Goal: Check status: Check status

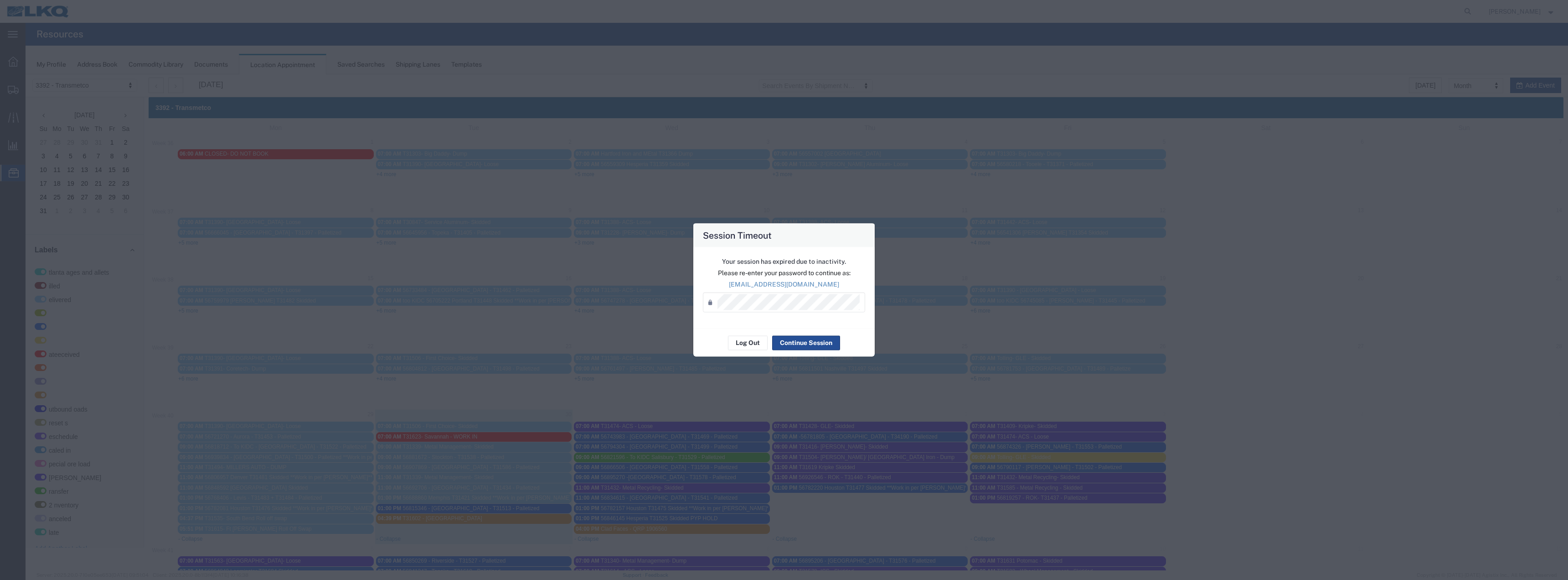
scroll to position [51, 0]
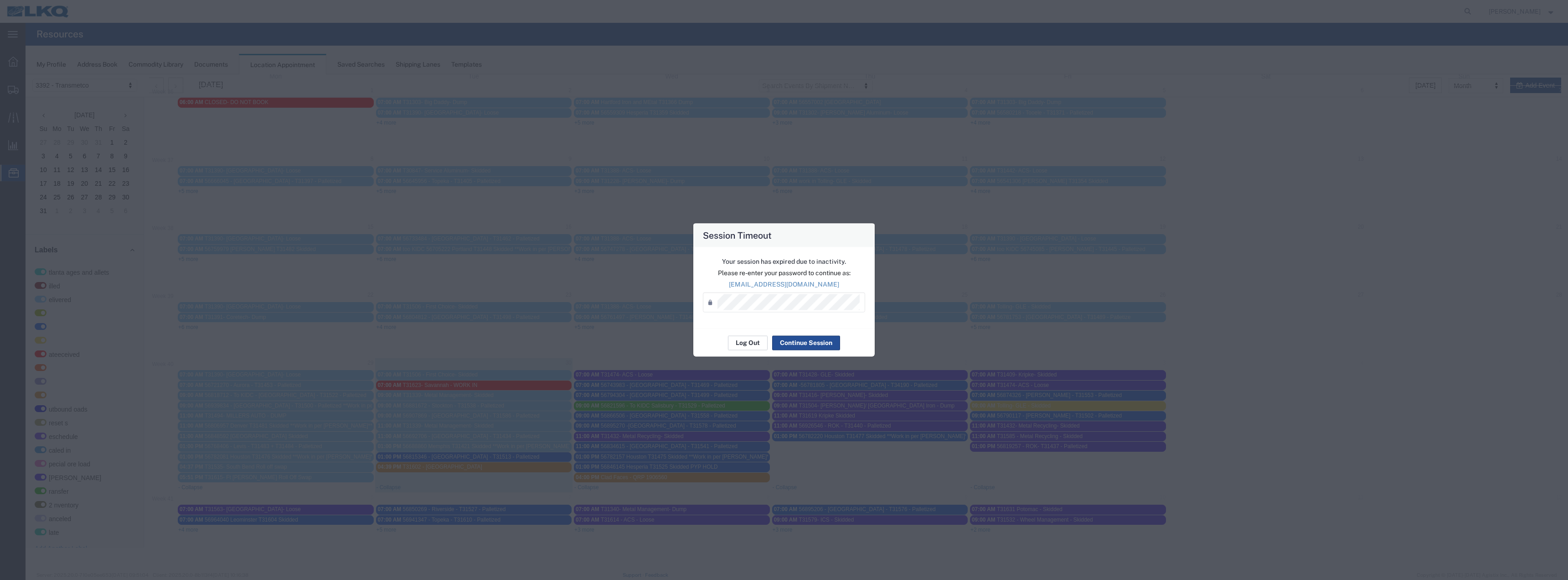
click at [744, 337] on button "Log Out" at bounding box center [748, 342] width 40 height 15
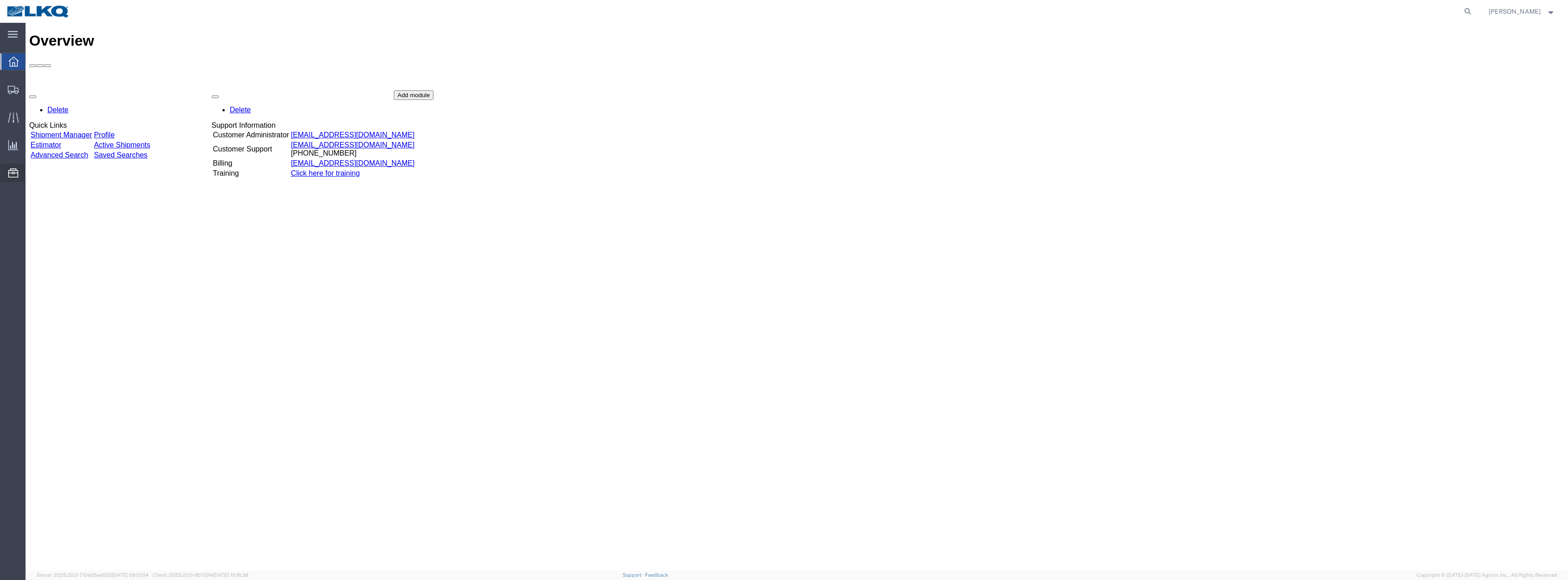
click at [0, 0] on span "Location Appointment" at bounding box center [0, 0] width 0 height 0
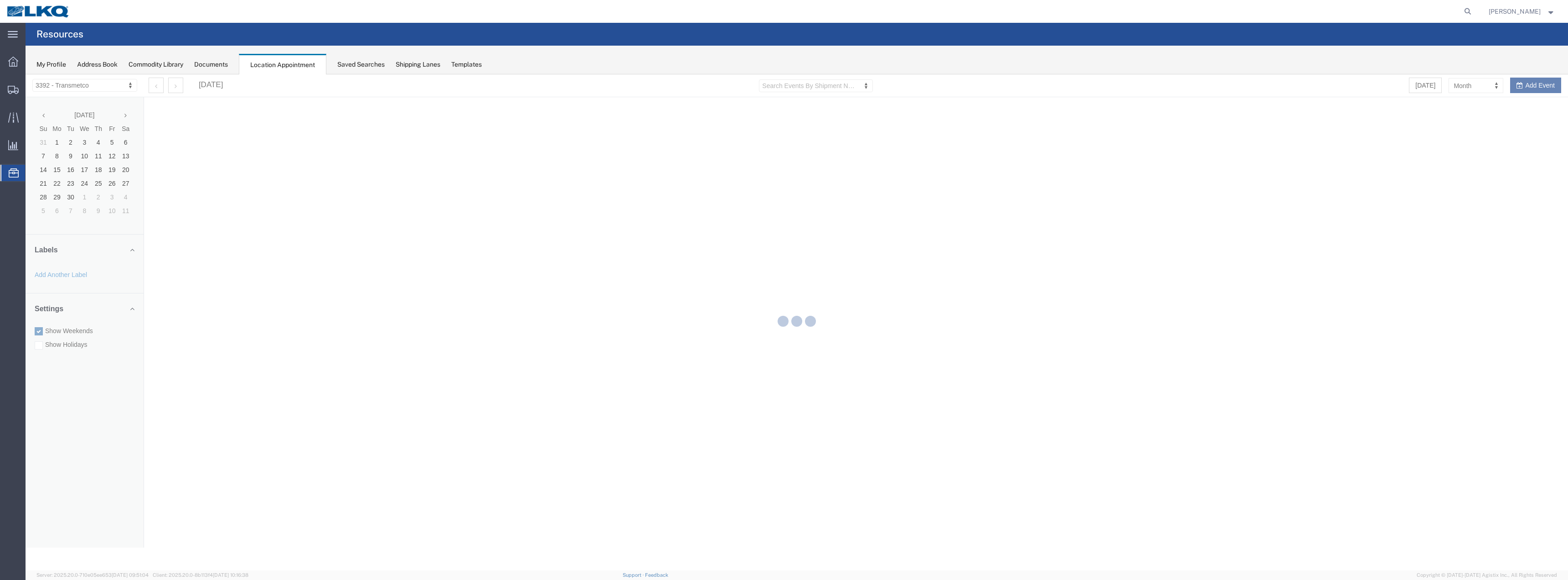
select select "28018"
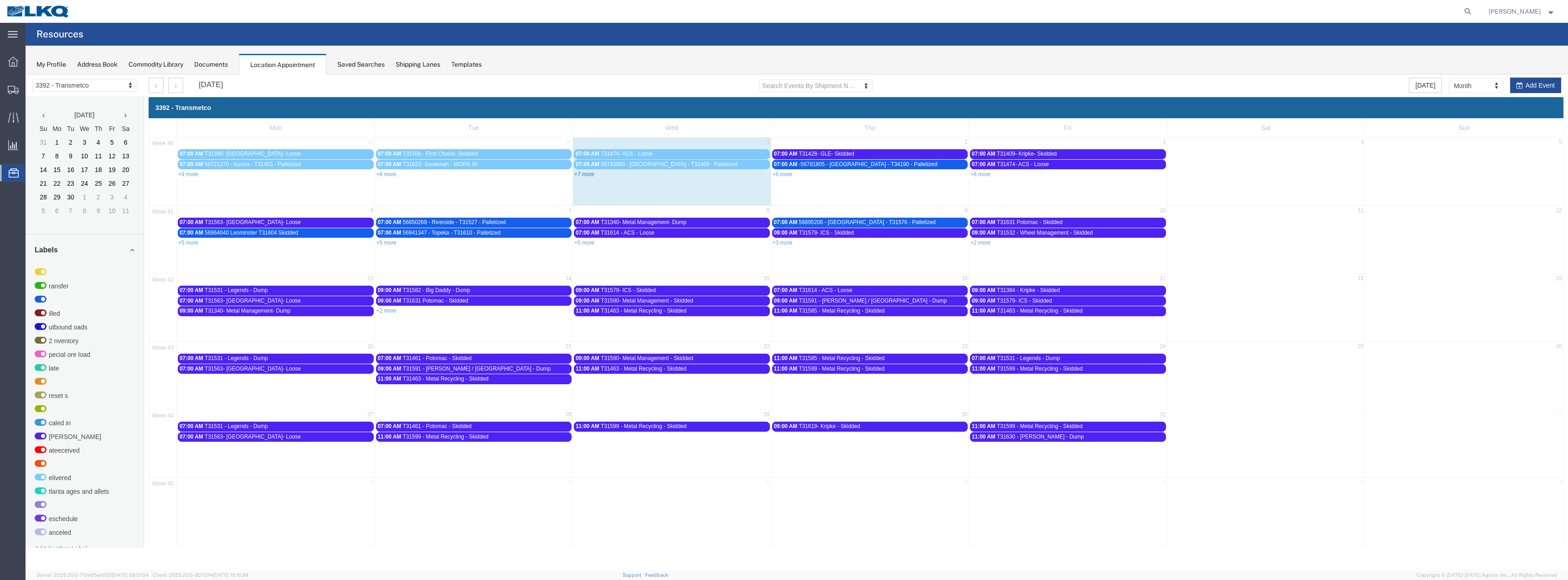
click at [589, 175] on link "+7 more" at bounding box center [584, 174] width 20 height 6
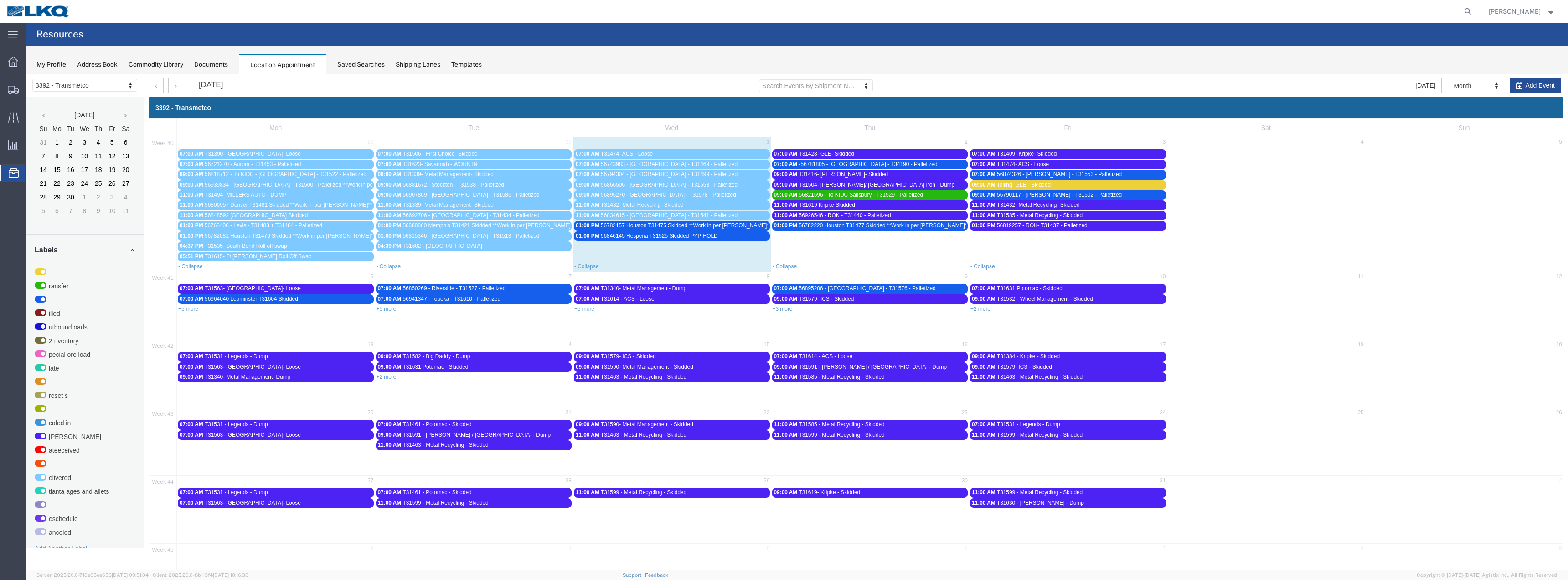
click at [638, 234] on span "56846145 Hesperia T31525 Skidded PYP HOLD" at bounding box center [659, 235] width 117 height 6
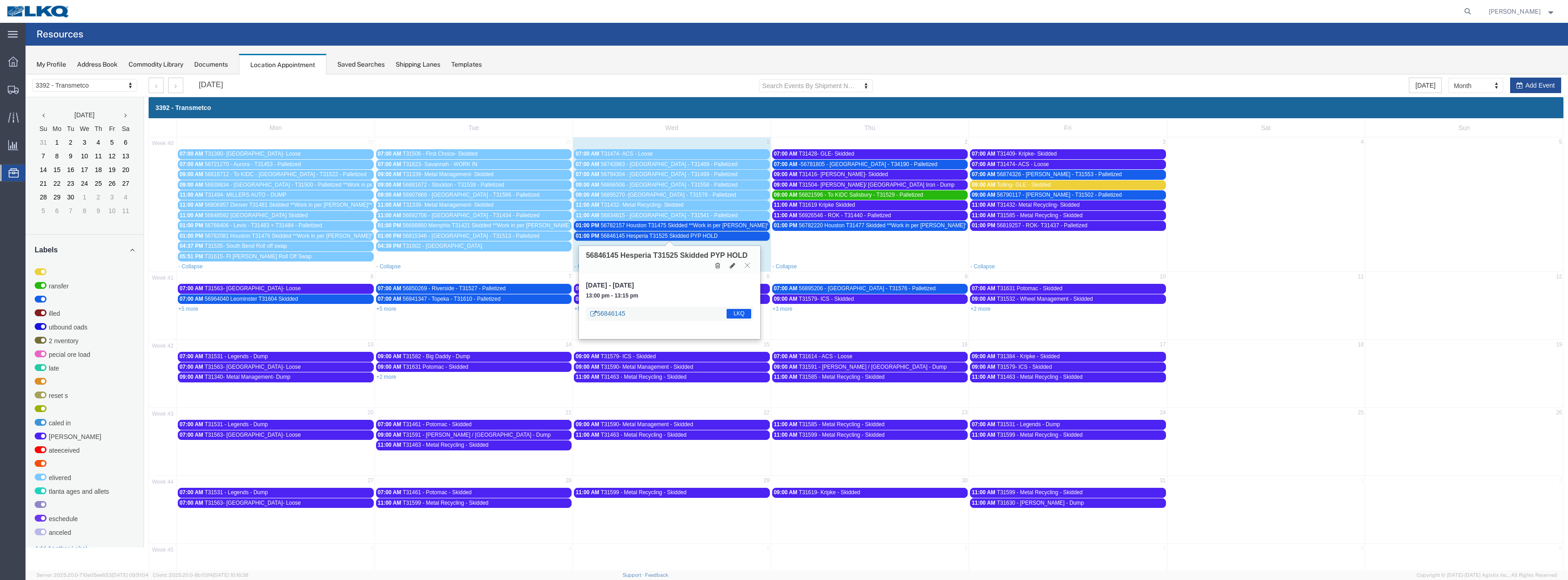
click at [624, 313] on link "56846145" at bounding box center [607, 313] width 35 height 9
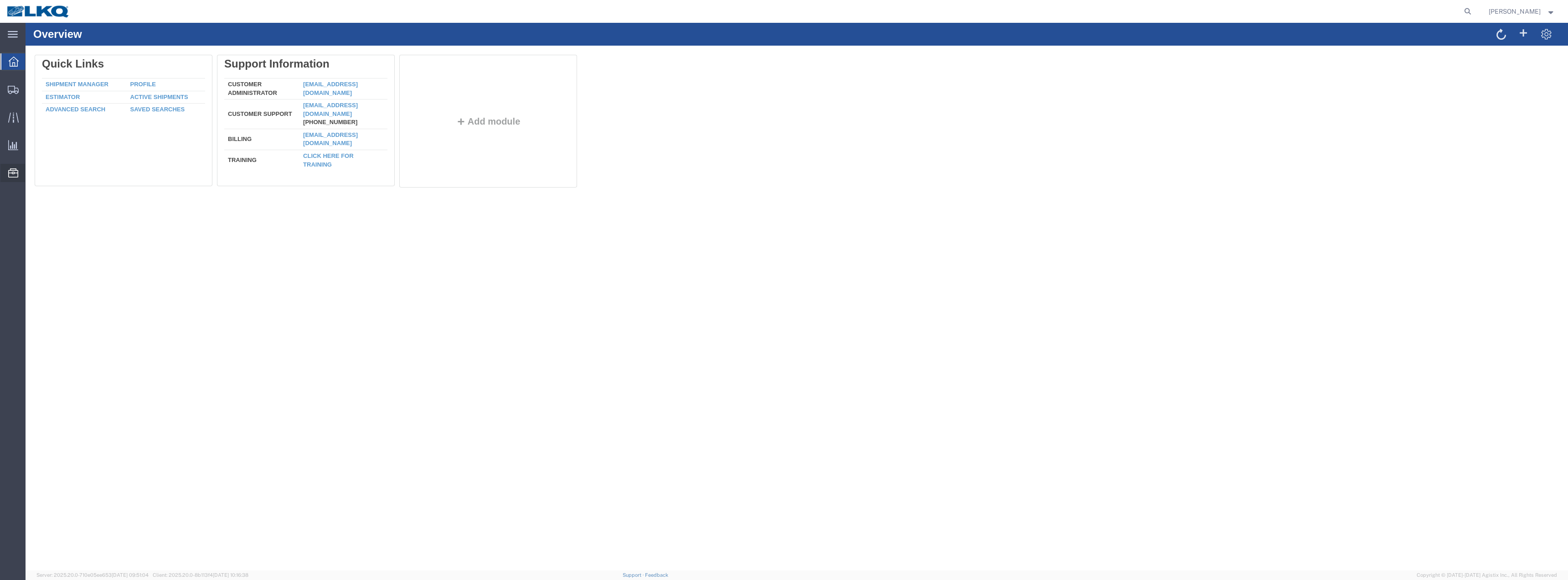
click at [0, 0] on span "Location Appointment" at bounding box center [0, 0] width 0 height 0
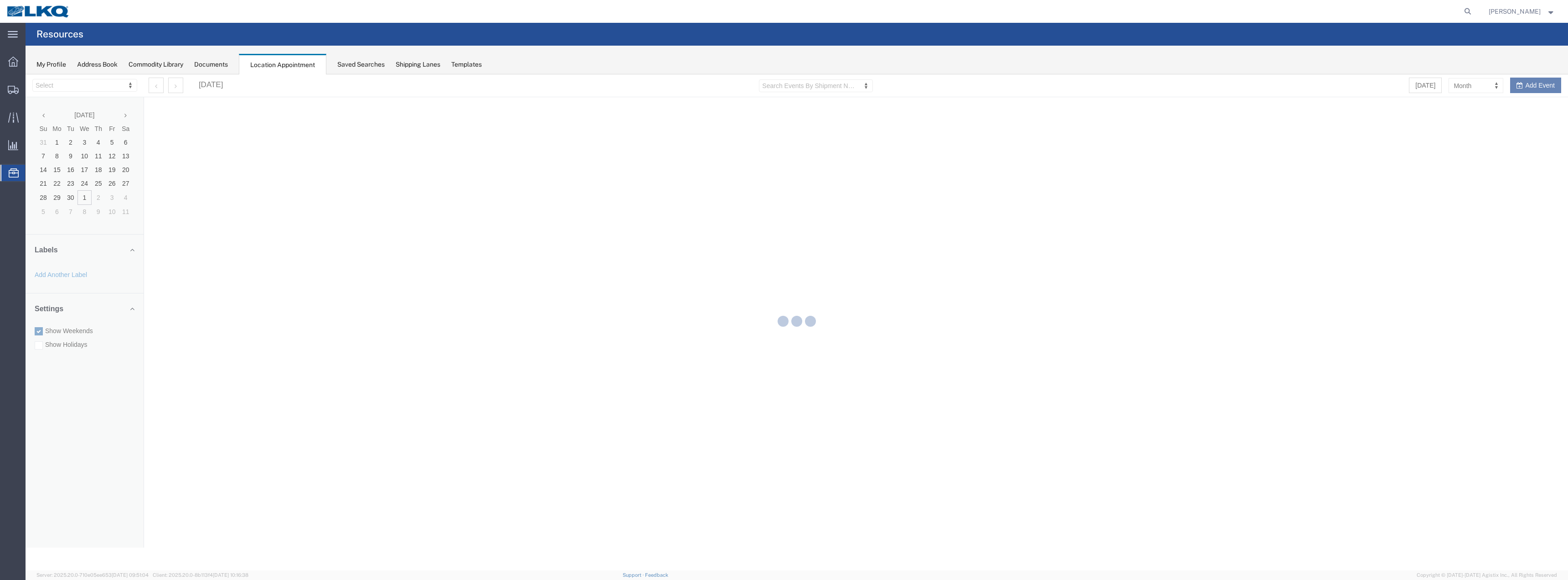
select select "28018"
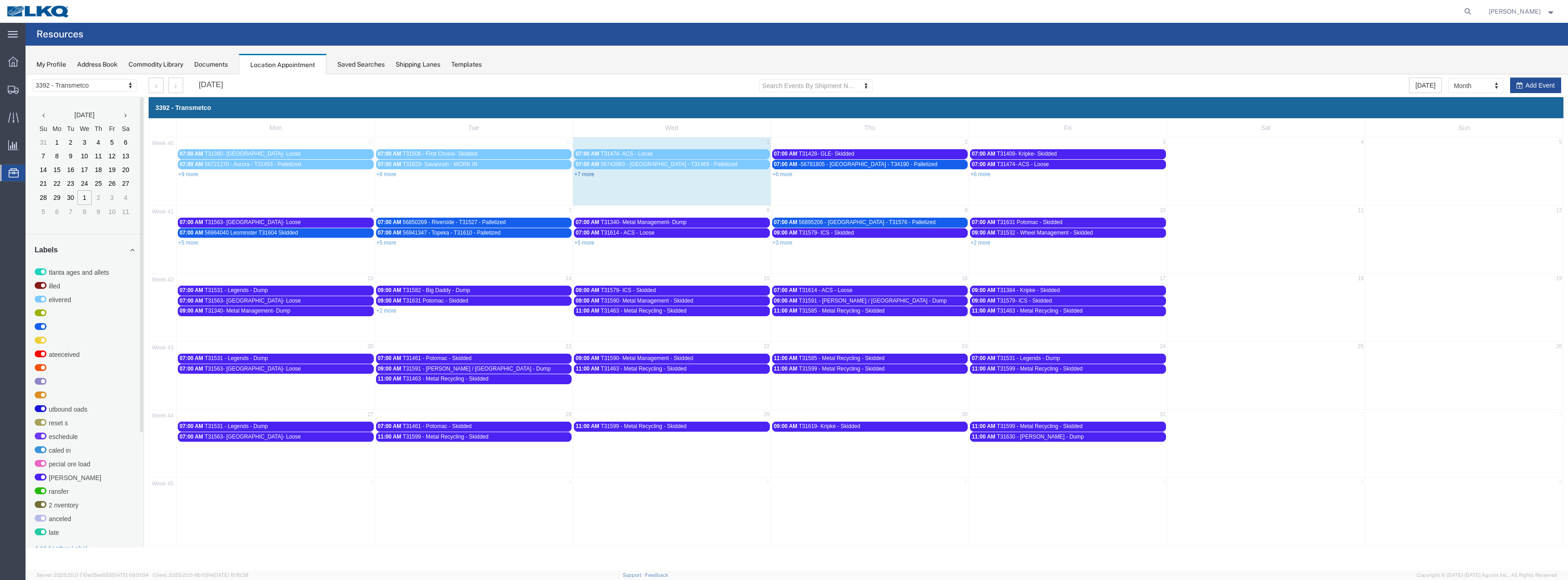
click at [587, 175] on link "+7 more" at bounding box center [584, 174] width 20 height 6
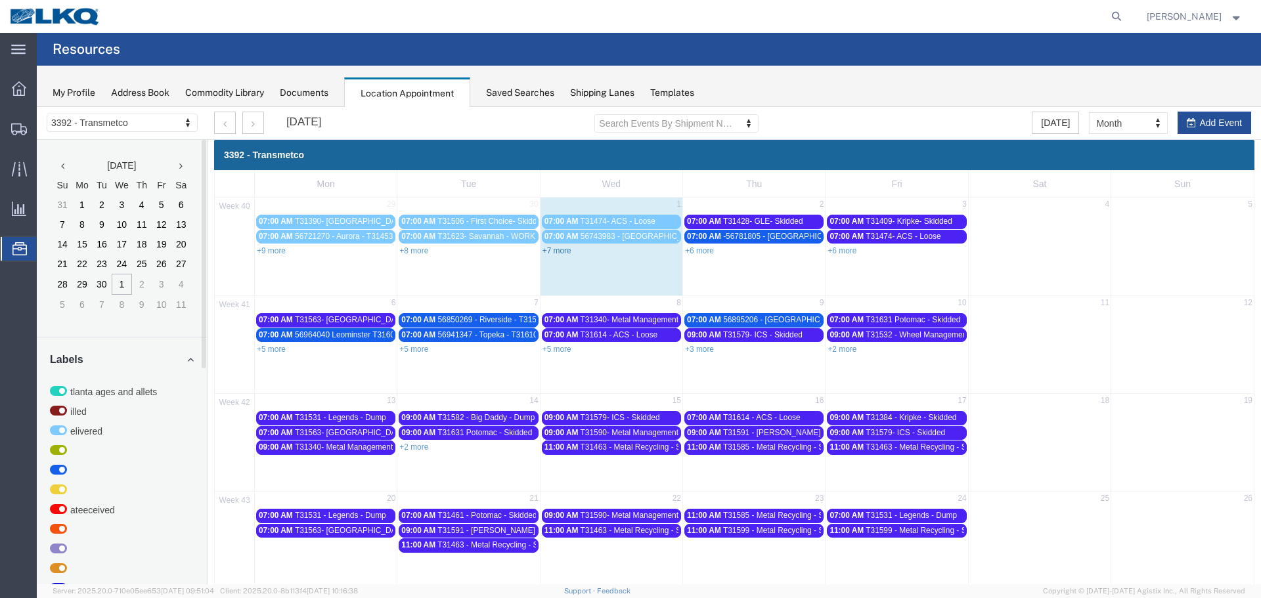
click at [562, 251] on link "+7 more" at bounding box center [556, 250] width 29 height 9
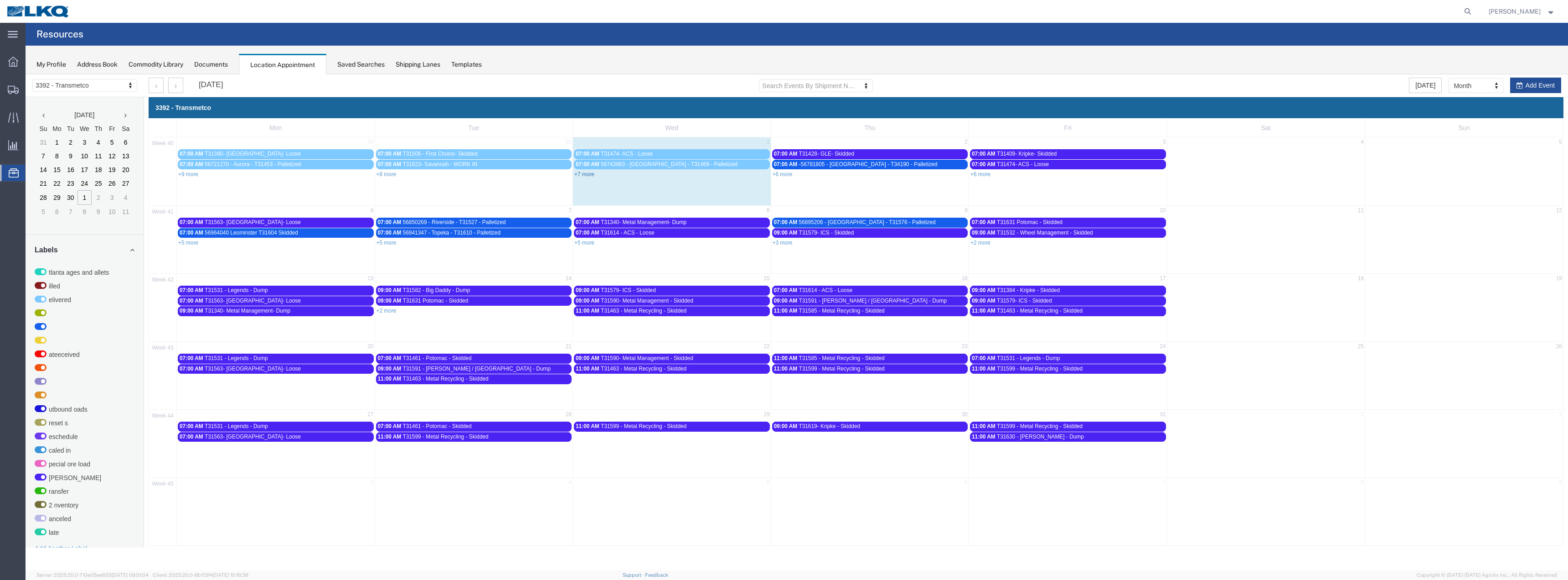
click at [585, 175] on link "+7 more" at bounding box center [584, 174] width 20 height 6
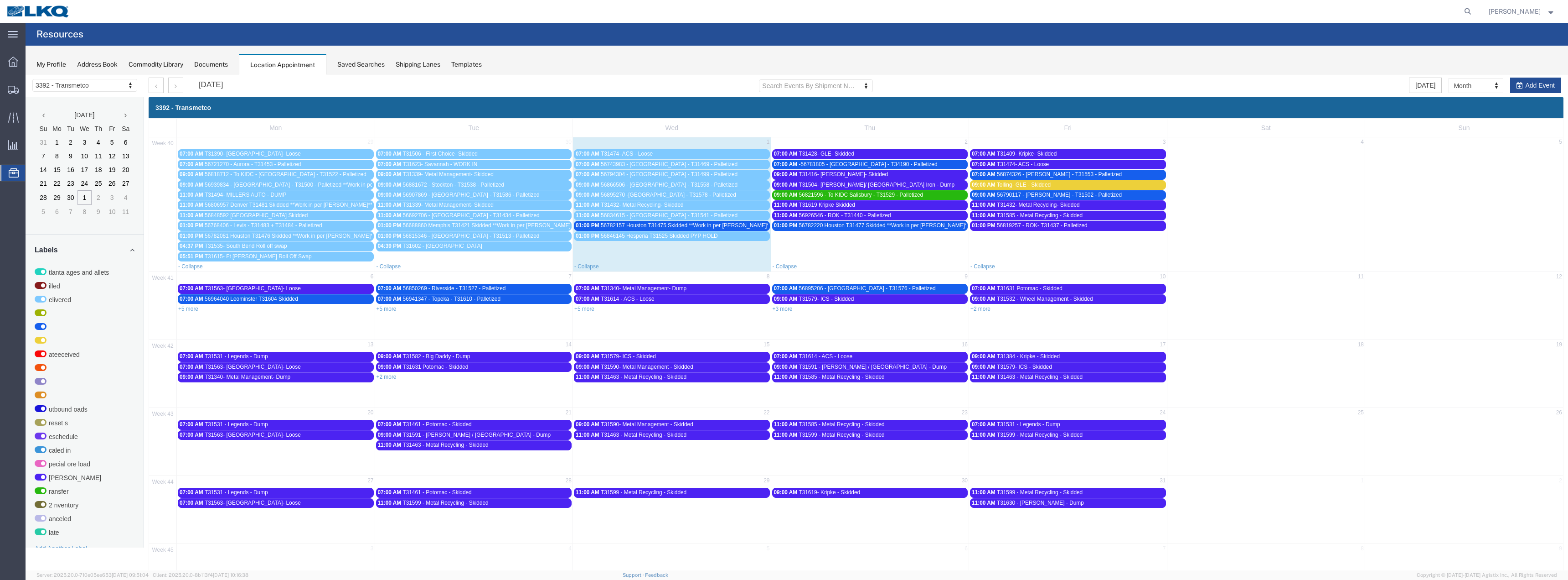
click at [633, 163] on span "56743983 - [GEOGRAPHIC_DATA] - T31469 - Palletized" at bounding box center [669, 164] width 137 height 6
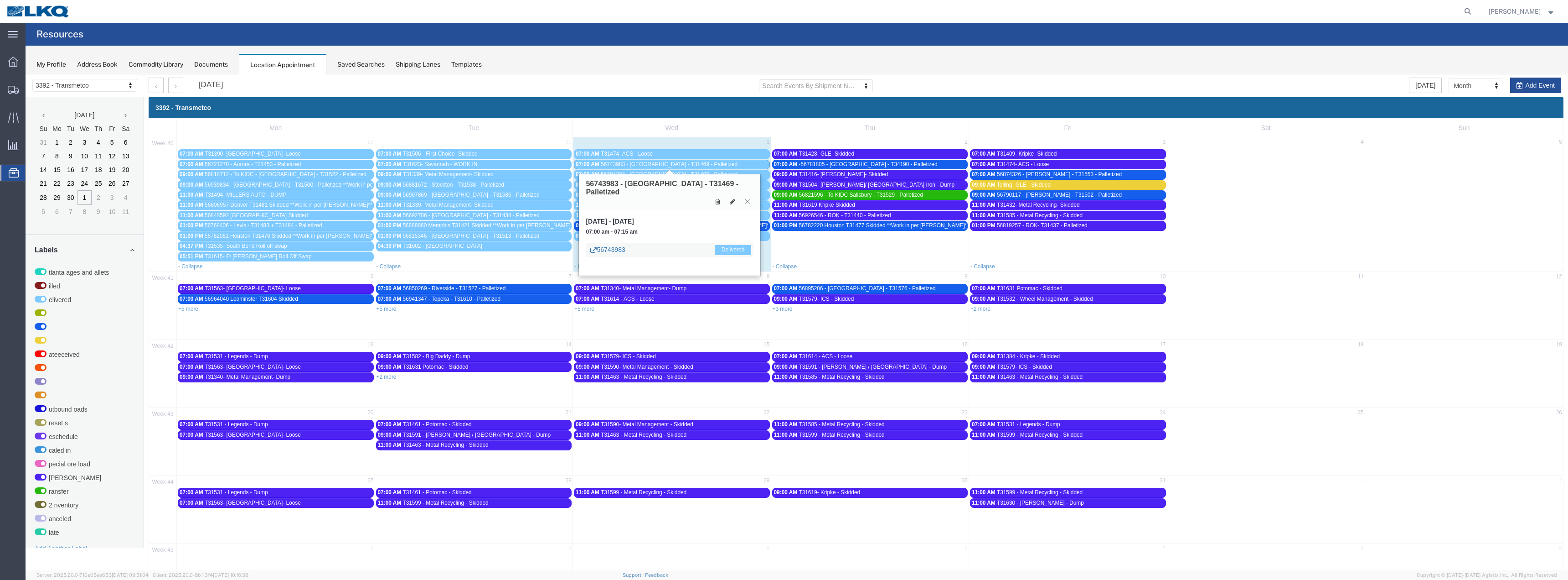
click at [618, 245] on link "56743983" at bounding box center [607, 249] width 35 height 9
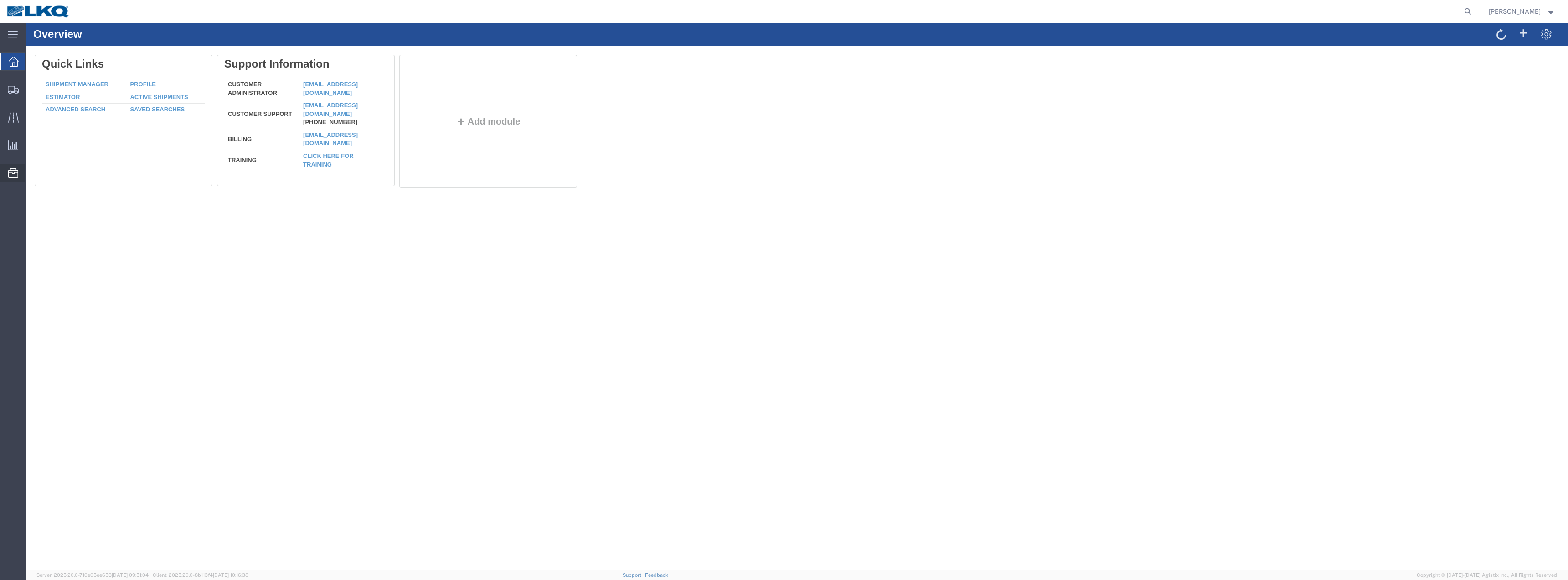
drag, startPoint x: 53, startPoint y: 229, endPoint x: 65, endPoint y: 227, distance: 12.2
click at [0, 0] on span "Location Appointment" at bounding box center [0, 0] width 0 height 0
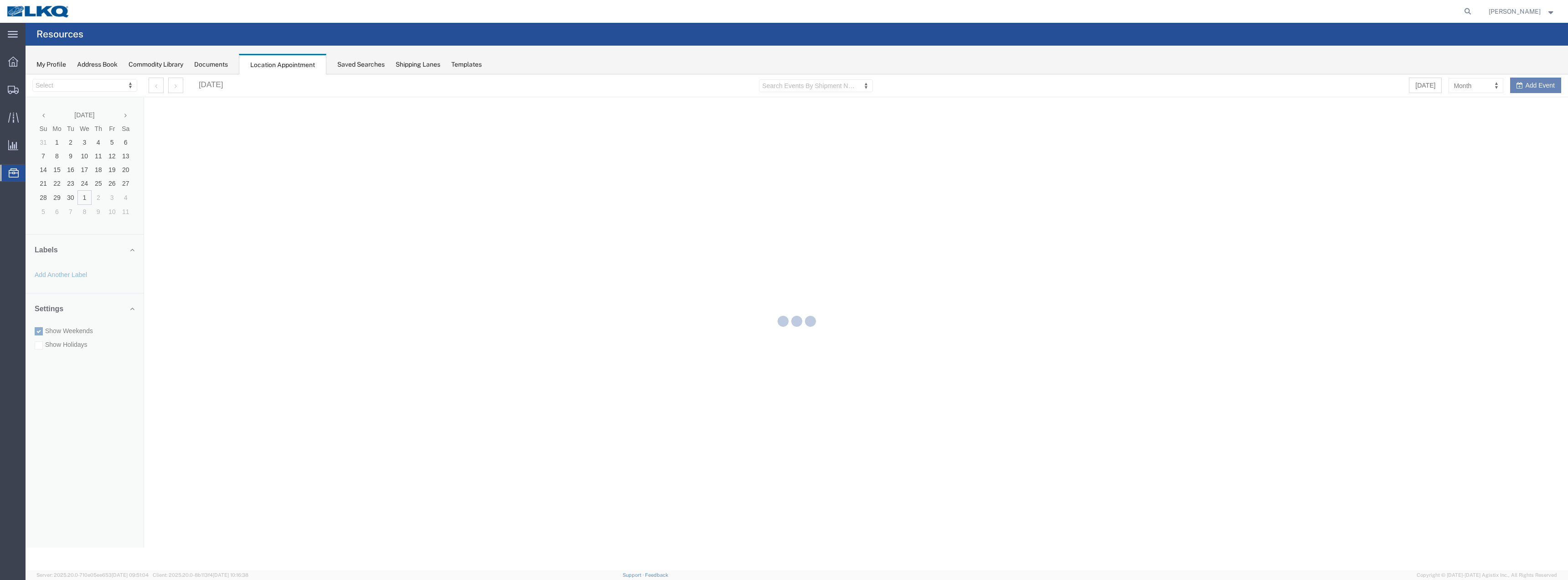
select select "28018"
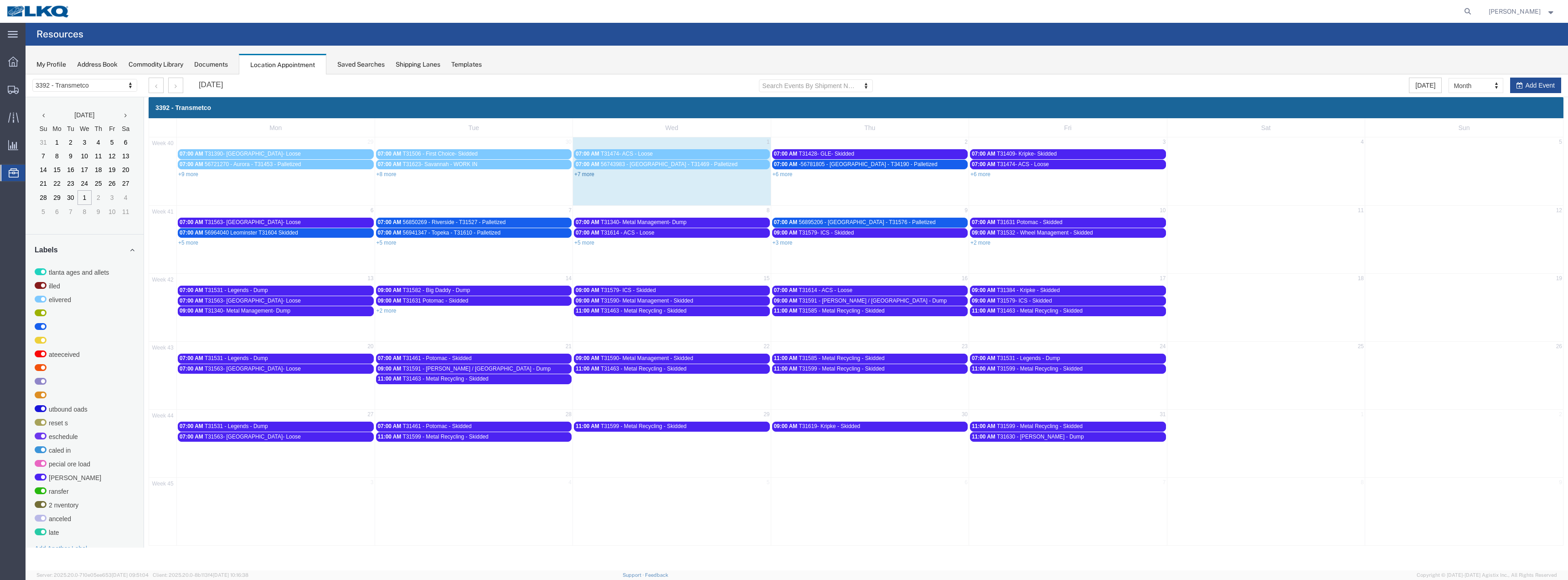
click at [587, 172] on link "+7 more" at bounding box center [584, 174] width 20 height 6
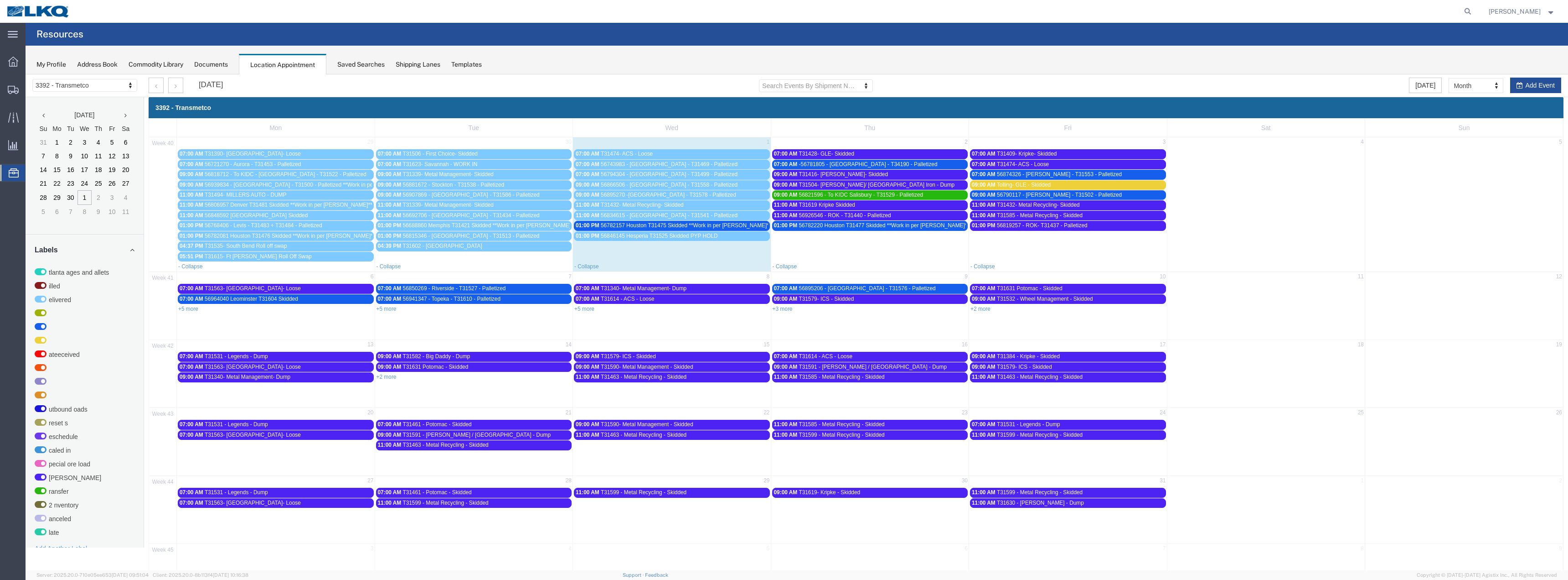
click at [627, 161] on span "56743983 - [GEOGRAPHIC_DATA] - T31469 - Palletized" at bounding box center [669, 164] width 137 height 6
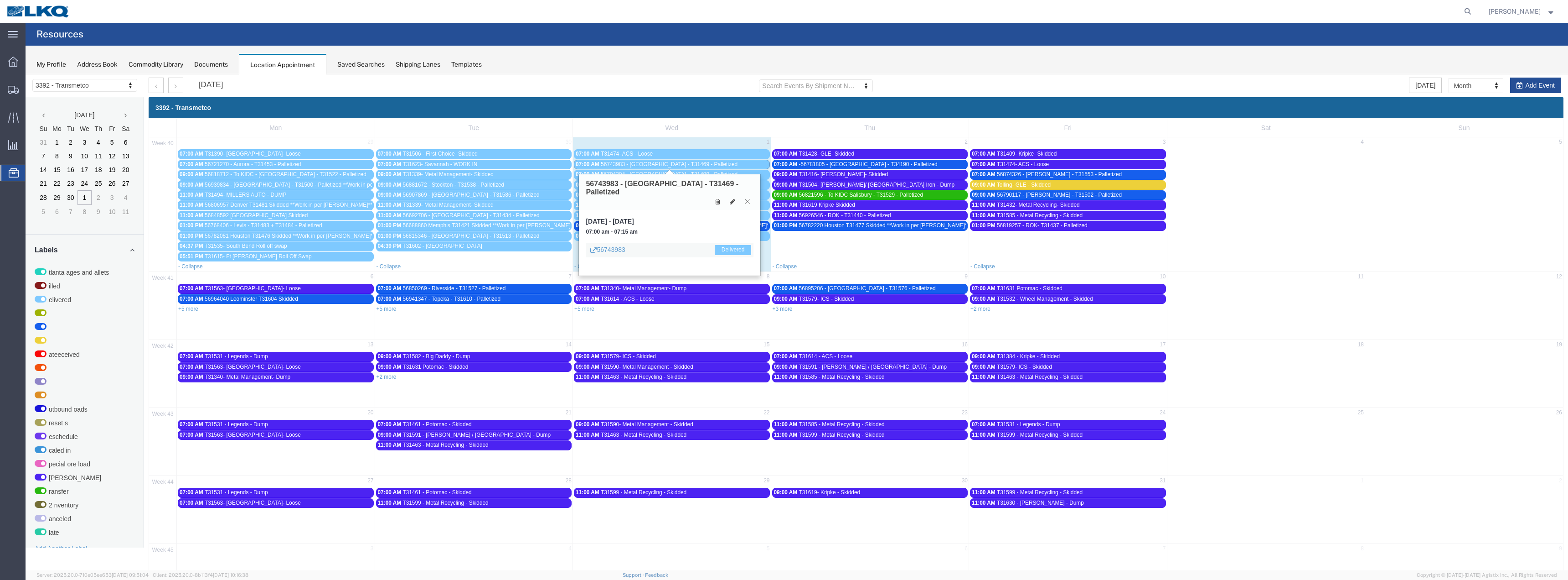
click at [747, 199] on icon at bounding box center [747, 201] width 5 height 6
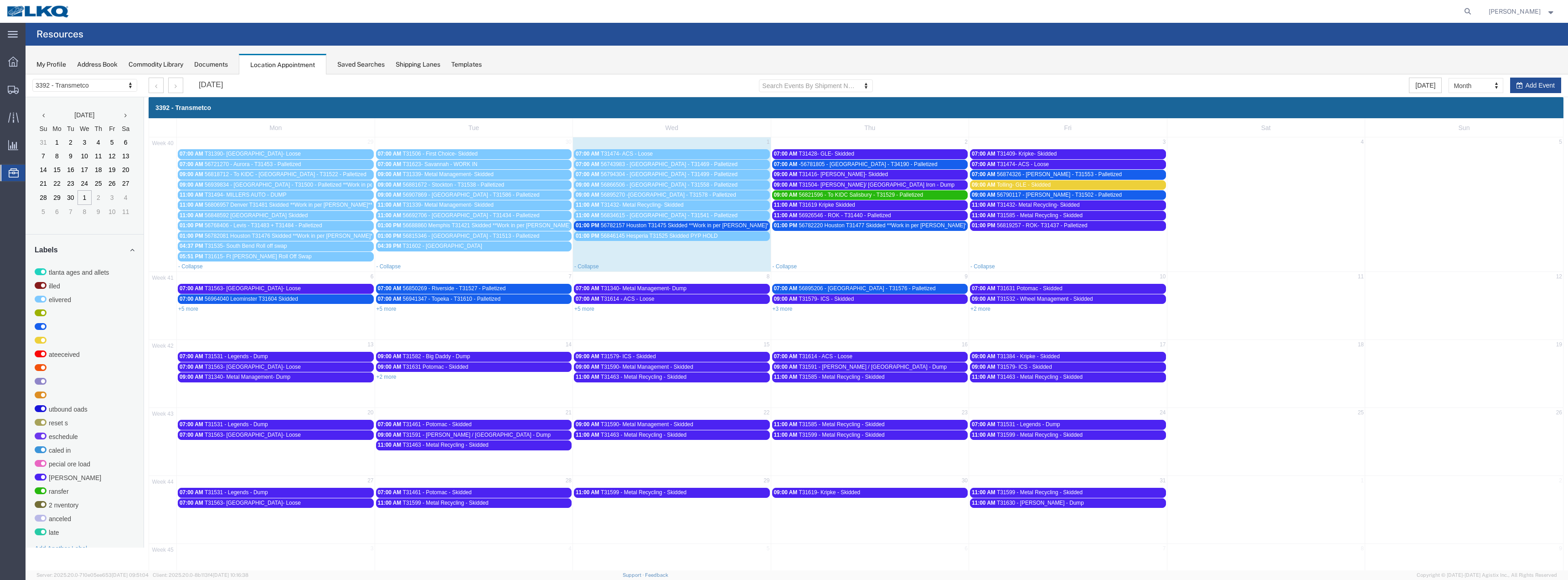
click at [661, 163] on span "56743983 - [GEOGRAPHIC_DATA] - T31469 - Palletized" at bounding box center [669, 164] width 137 height 6
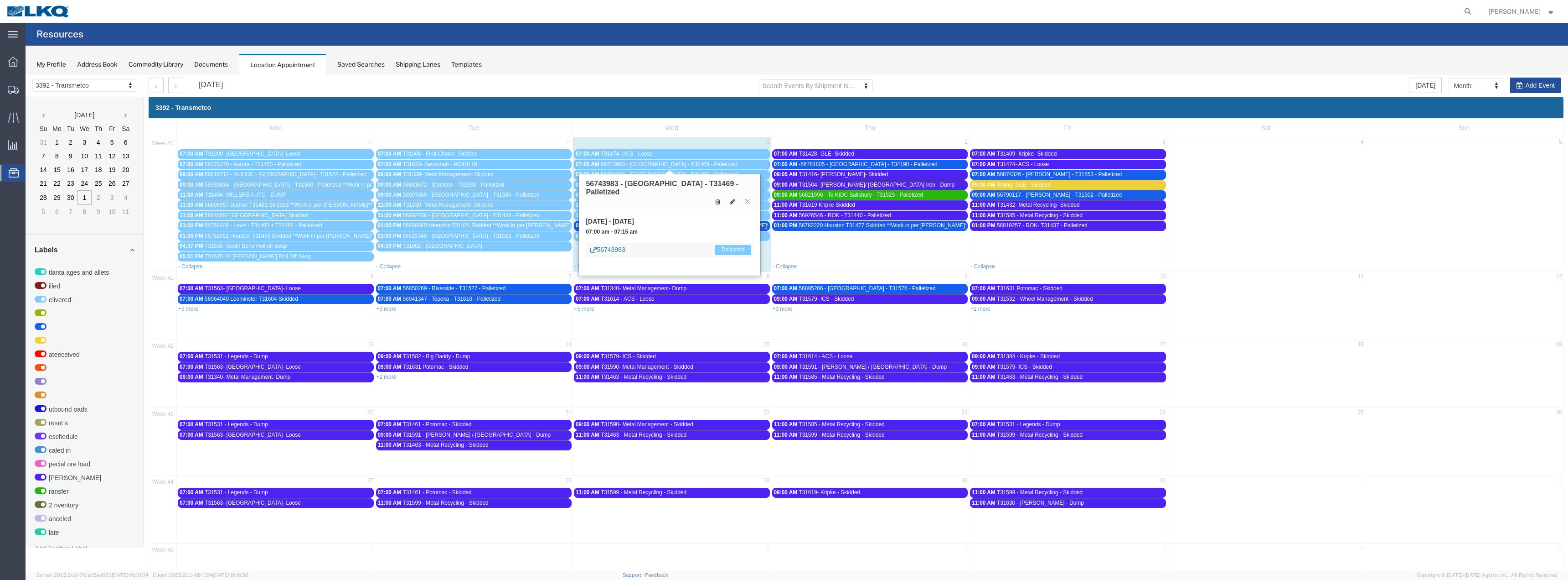
click at [621, 245] on link "56743983" at bounding box center [607, 249] width 35 height 9
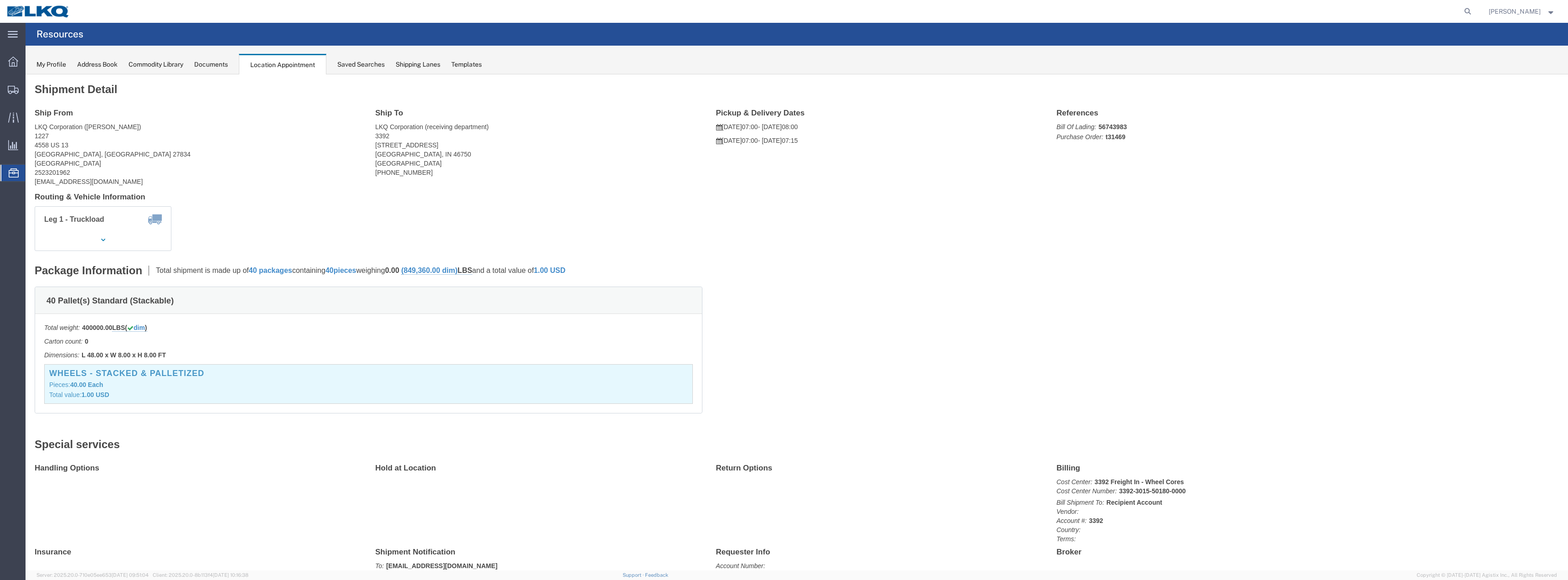
click at [0, 0] on span "Location Appointment" at bounding box center [0, 0] width 0 height 0
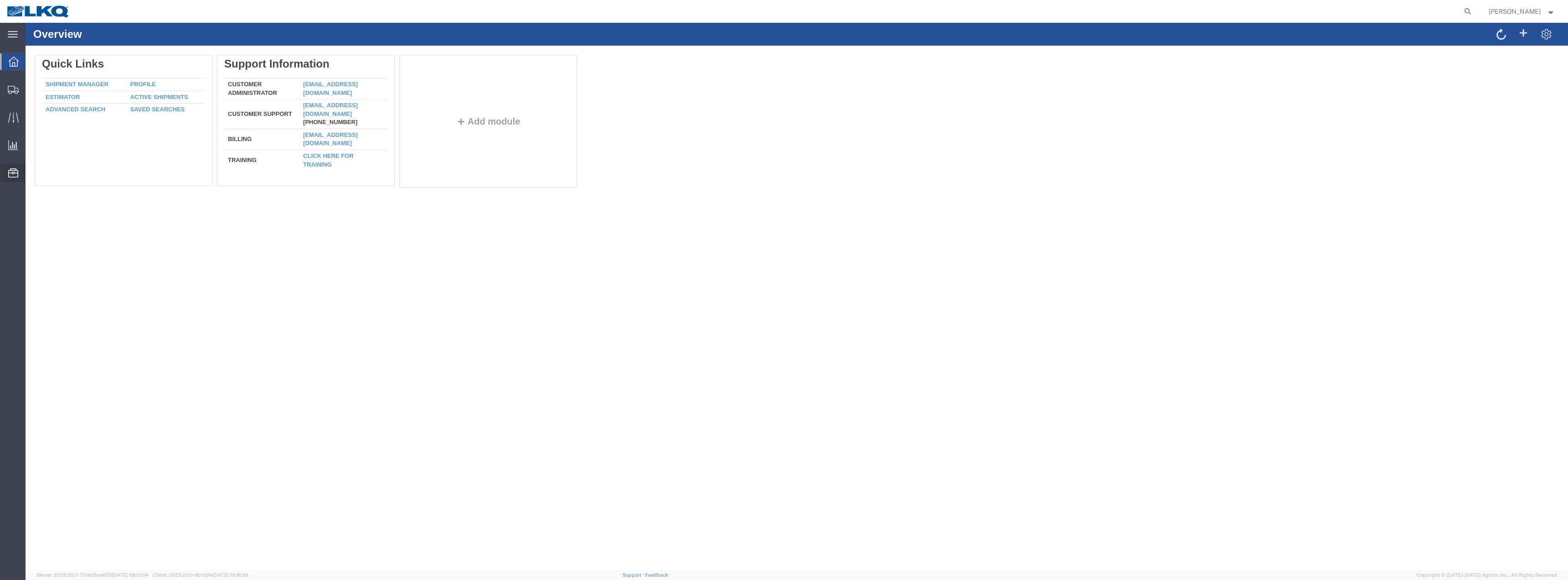
click at [0, 0] on span "Location Appointment" at bounding box center [0, 0] width 0 height 0
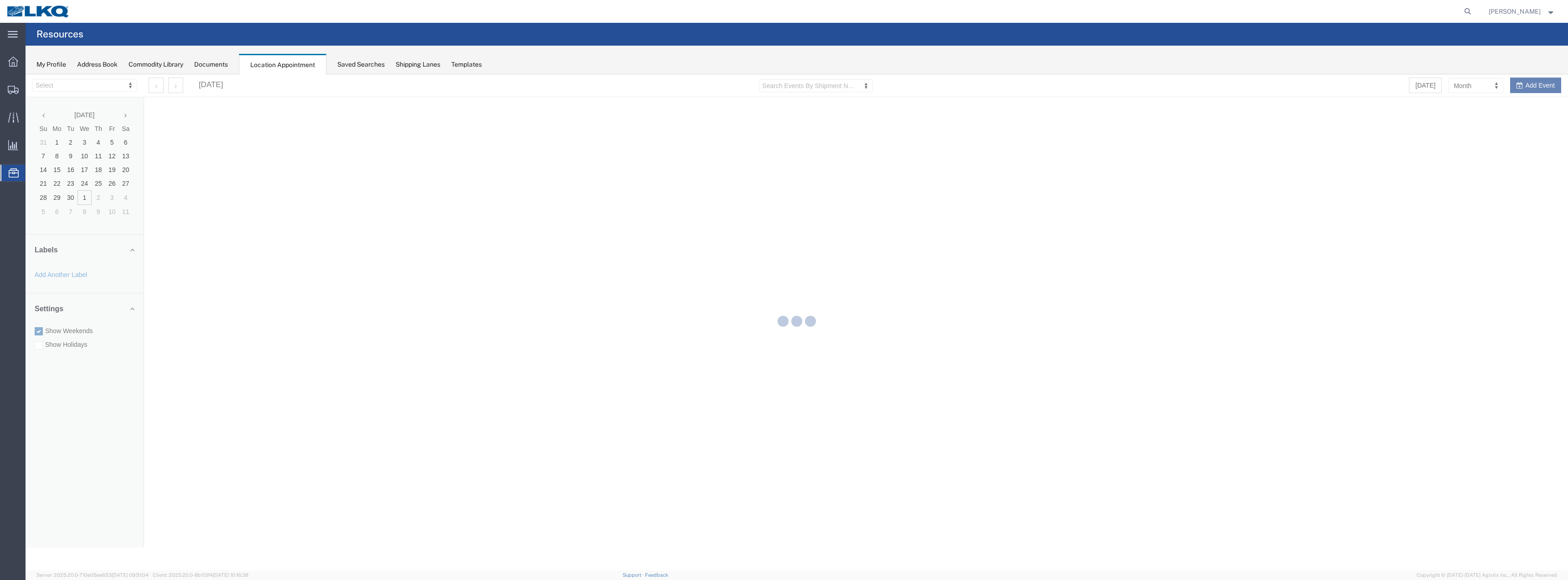
select select "28018"
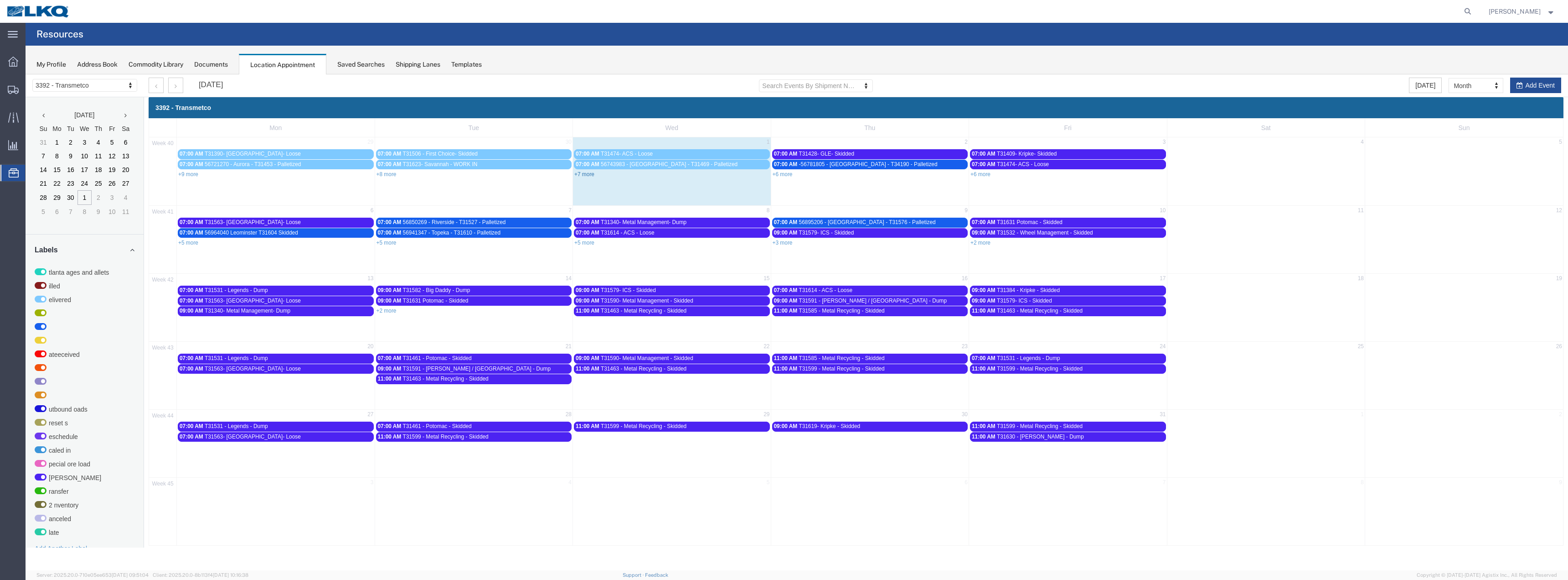
click at [591, 171] on link "+7 more" at bounding box center [584, 174] width 20 height 6
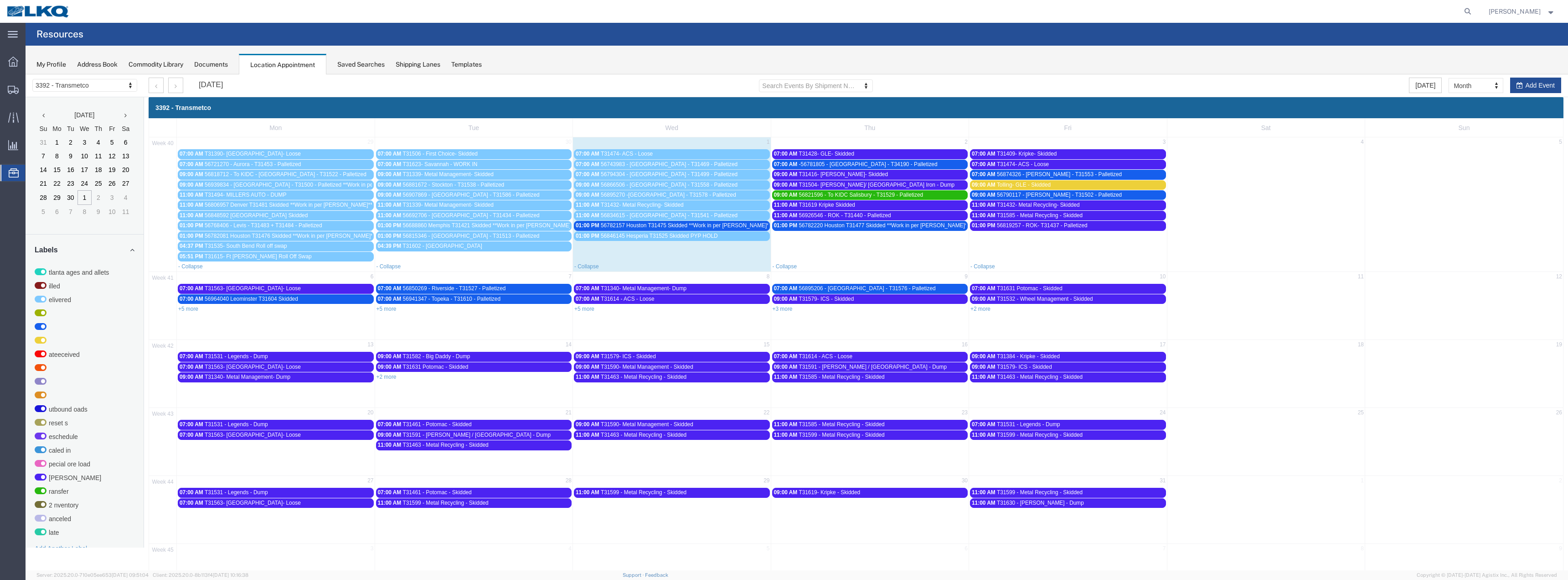
click at [642, 174] on span "56794304 - [GEOGRAPHIC_DATA] - T31499 - Palletized" at bounding box center [669, 174] width 137 height 6
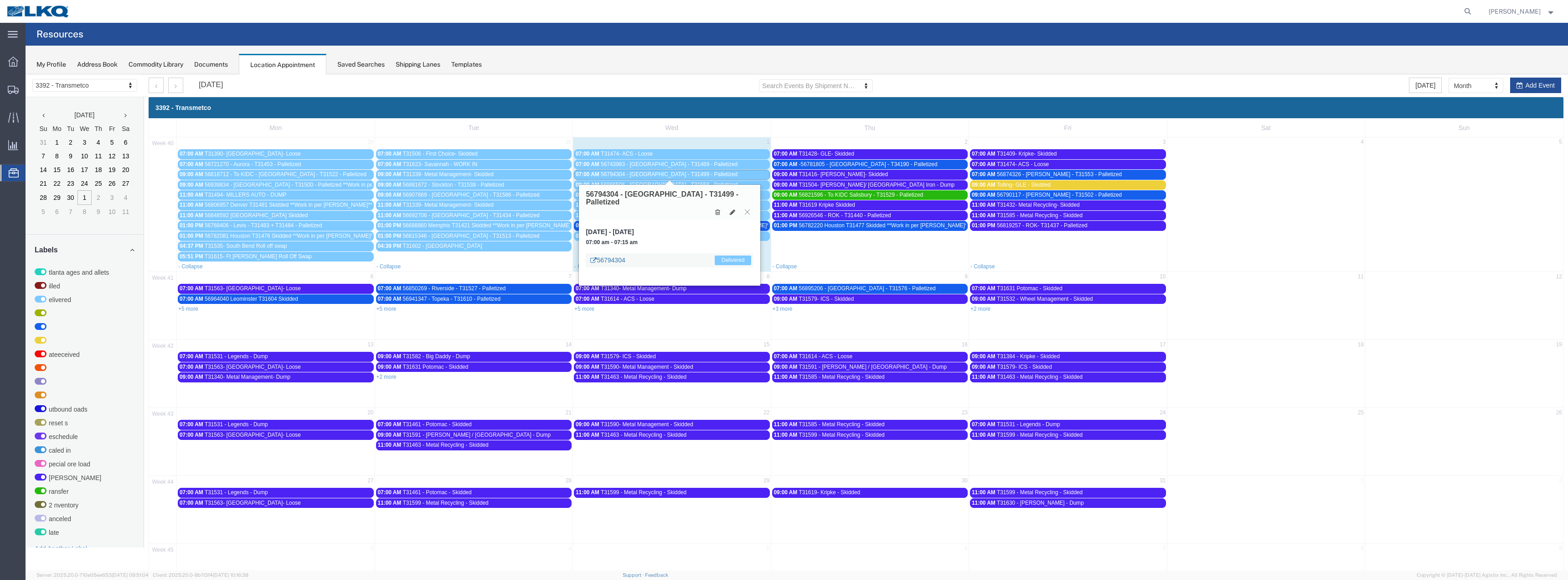
click at [616, 256] on link "56794304" at bounding box center [607, 260] width 35 height 9
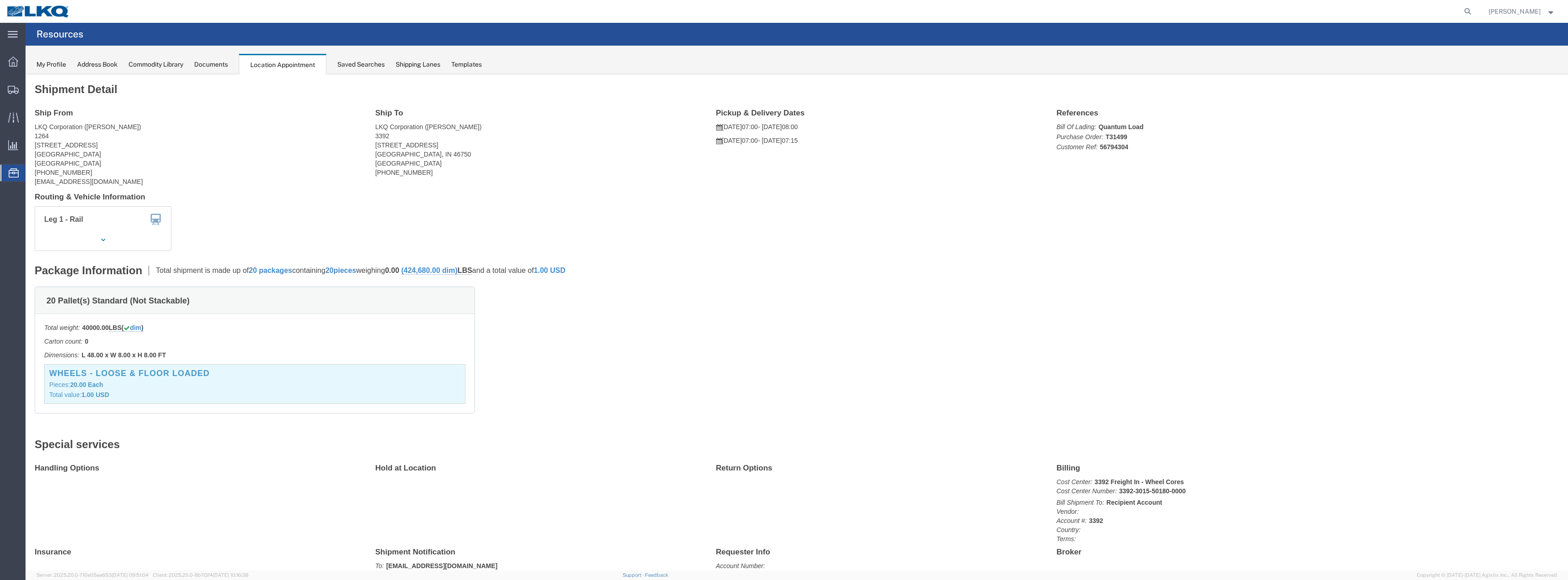
click at [0, 0] on span "Location Appointment" at bounding box center [0, 0] width 0 height 0
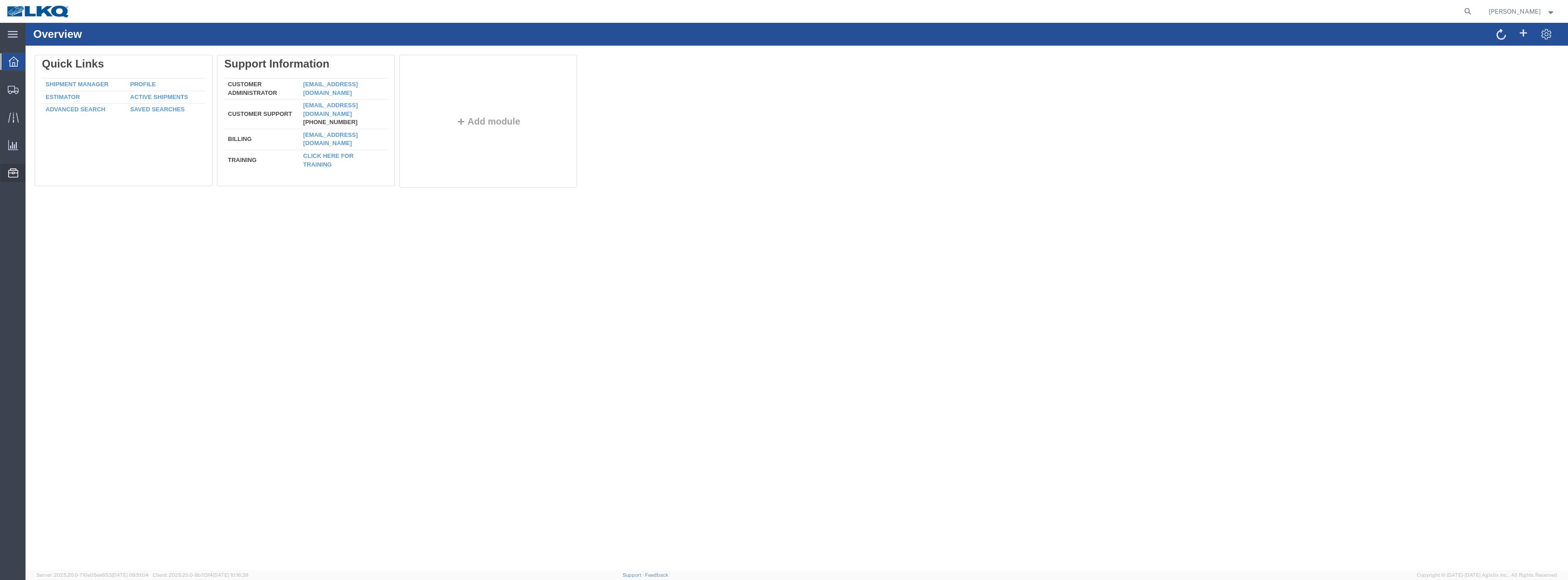
click at [0, 0] on span "Location Appointment" at bounding box center [0, 0] width 0 height 0
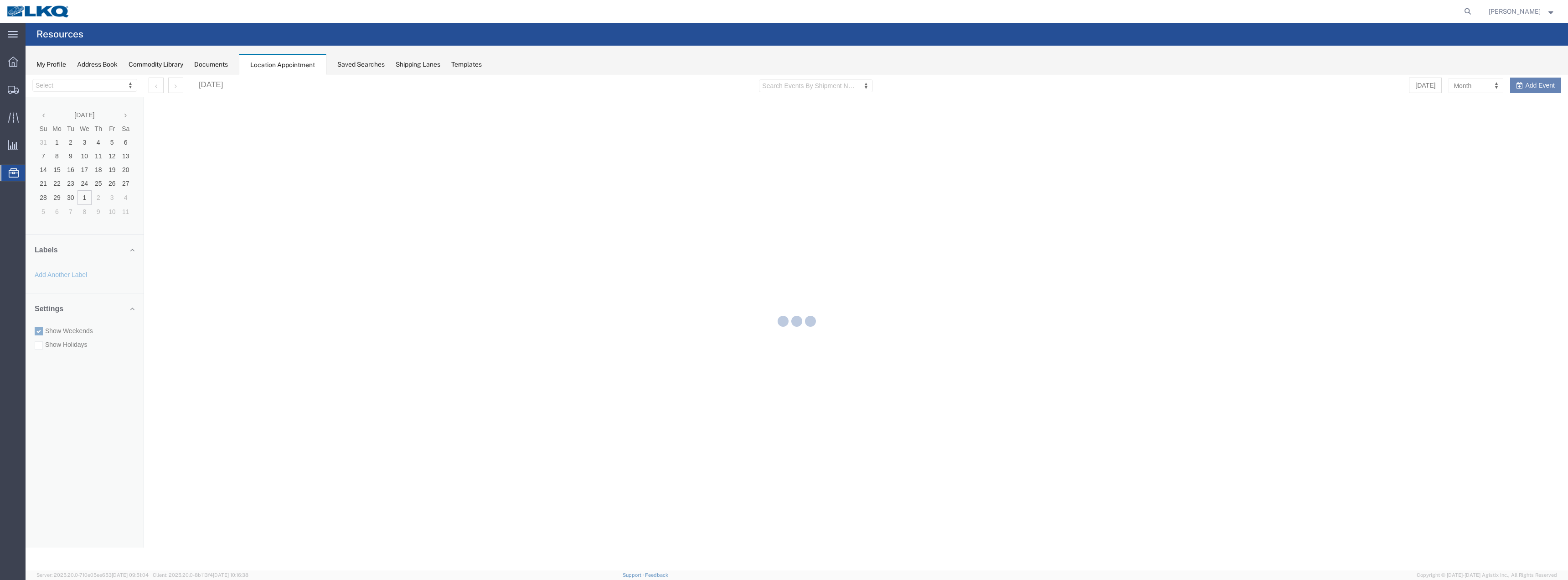
select select "28018"
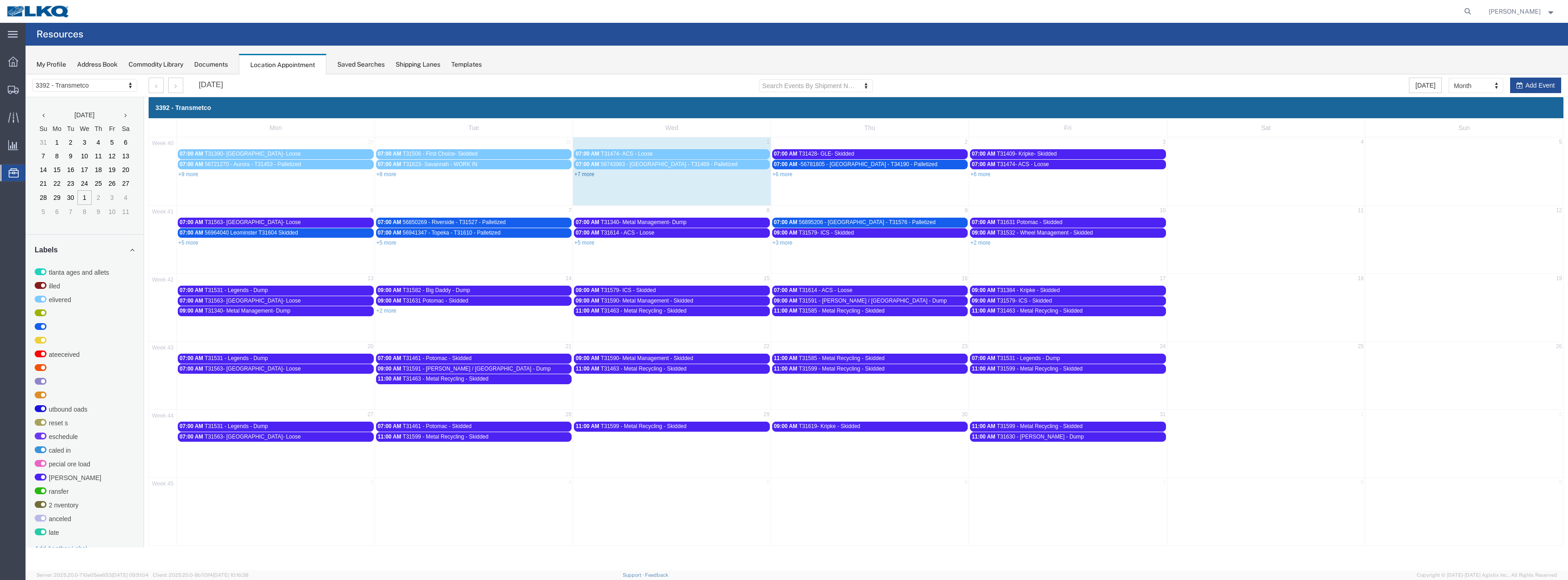
click at [591, 173] on link "+7 more" at bounding box center [584, 174] width 20 height 6
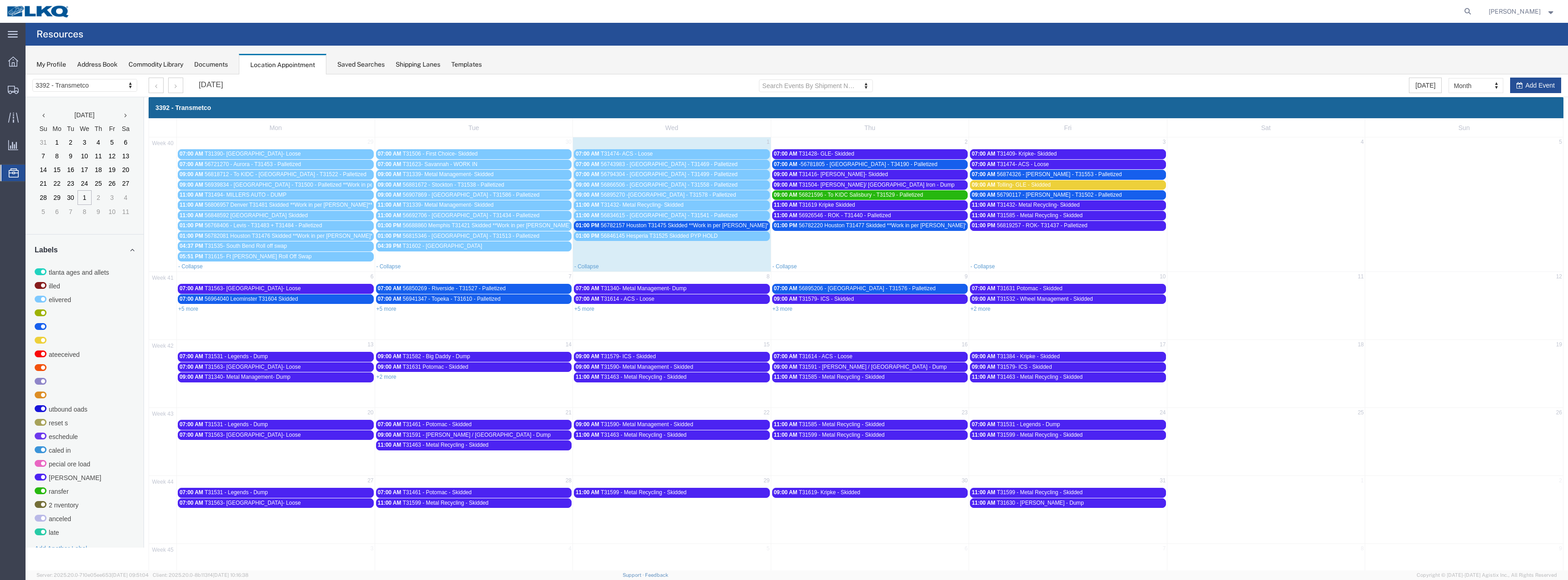
click at [630, 187] on span "56866506 - [GEOGRAPHIC_DATA] - T31558 - Palletized" at bounding box center [669, 184] width 137 height 6
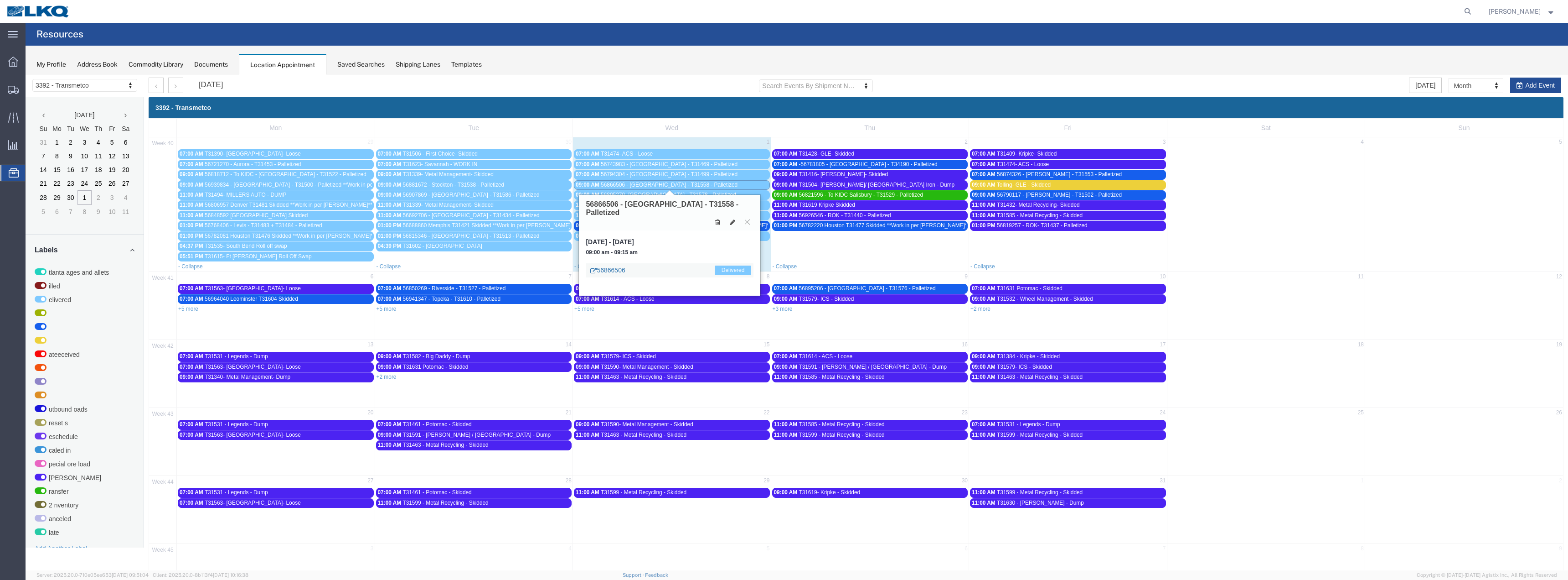
click at [607, 265] on link "56866506" at bounding box center [607, 270] width 35 height 9
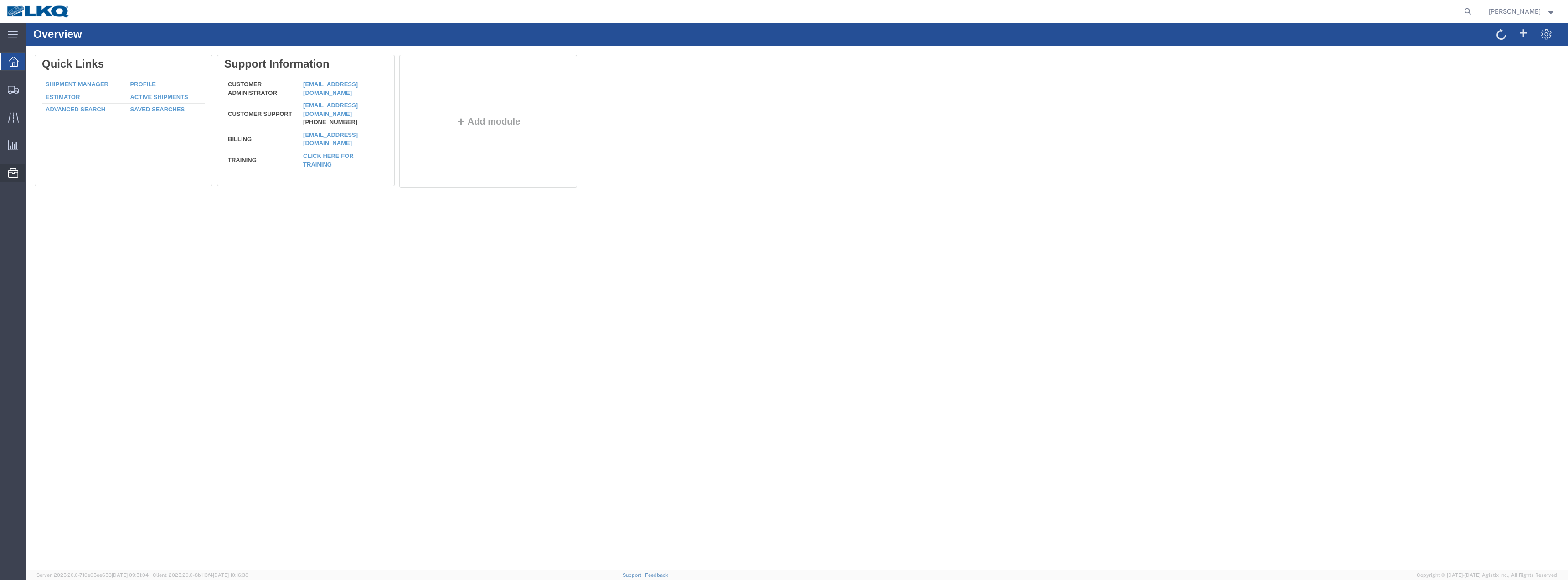
click at [0, 0] on span "Location Appointment" at bounding box center [0, 0] width 0 height 0
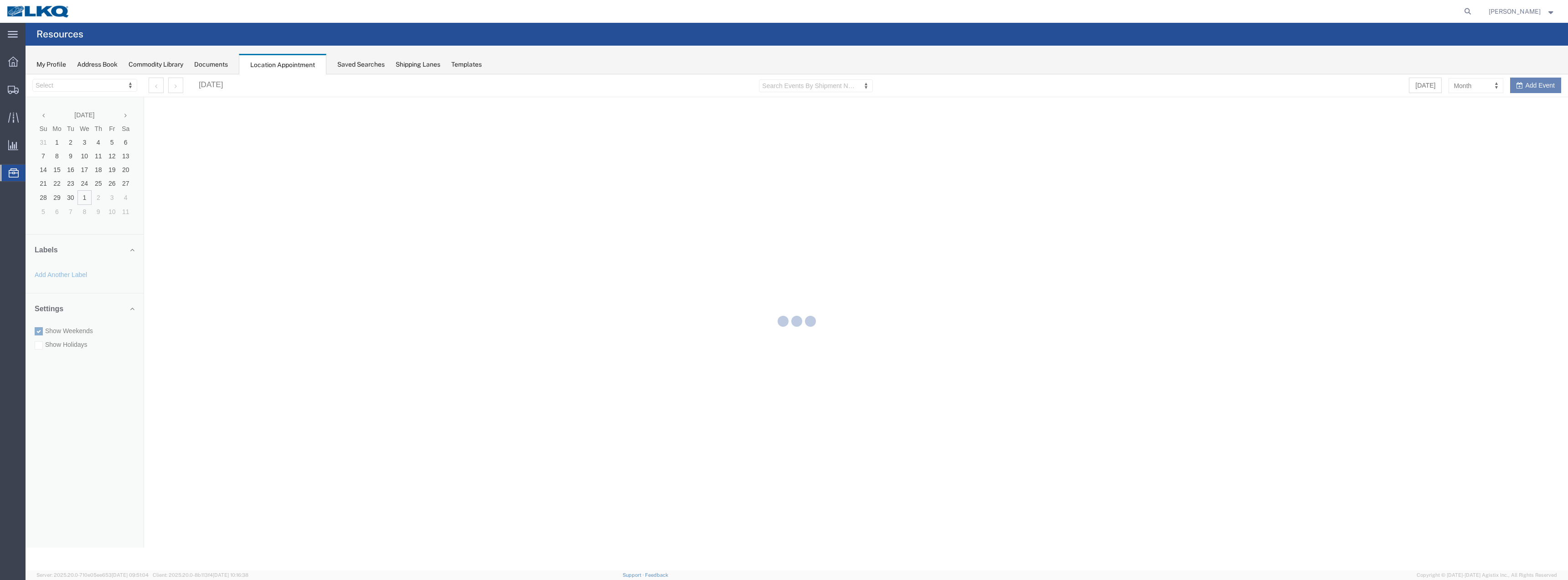
select select "28018"
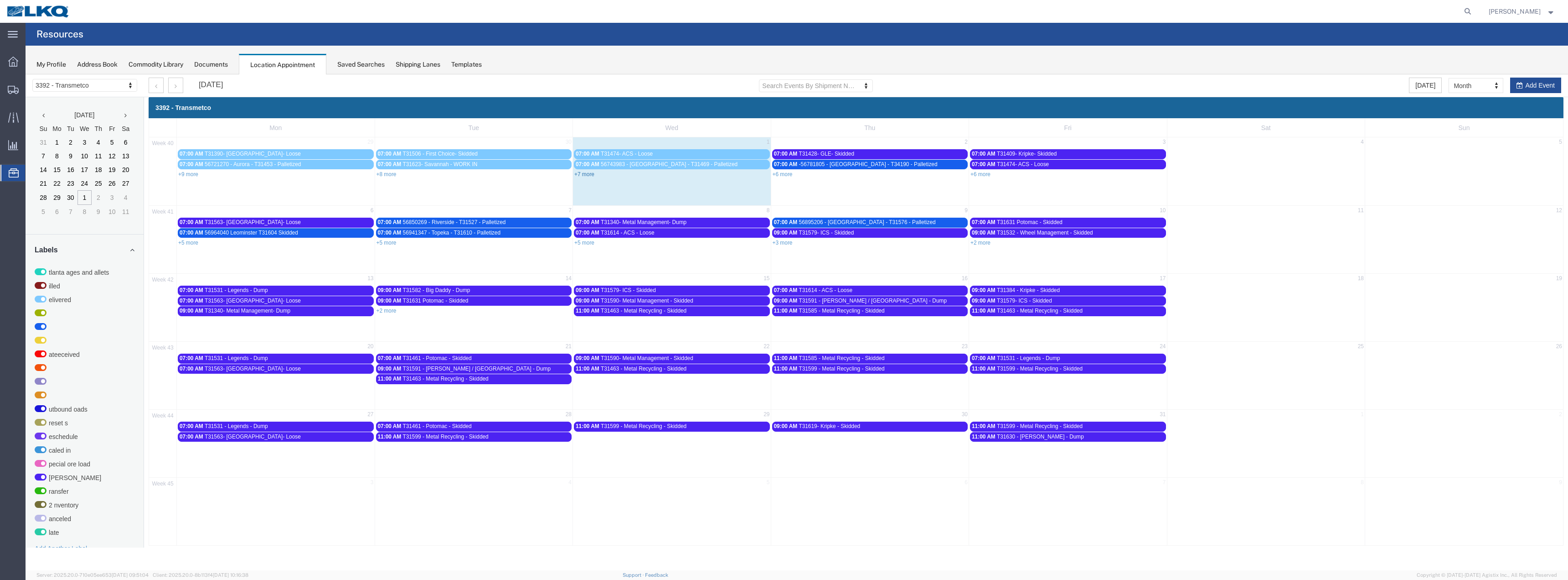
click at [581, 174] on link "+7 more" at bounding box center [584, 174] width 20 height 6
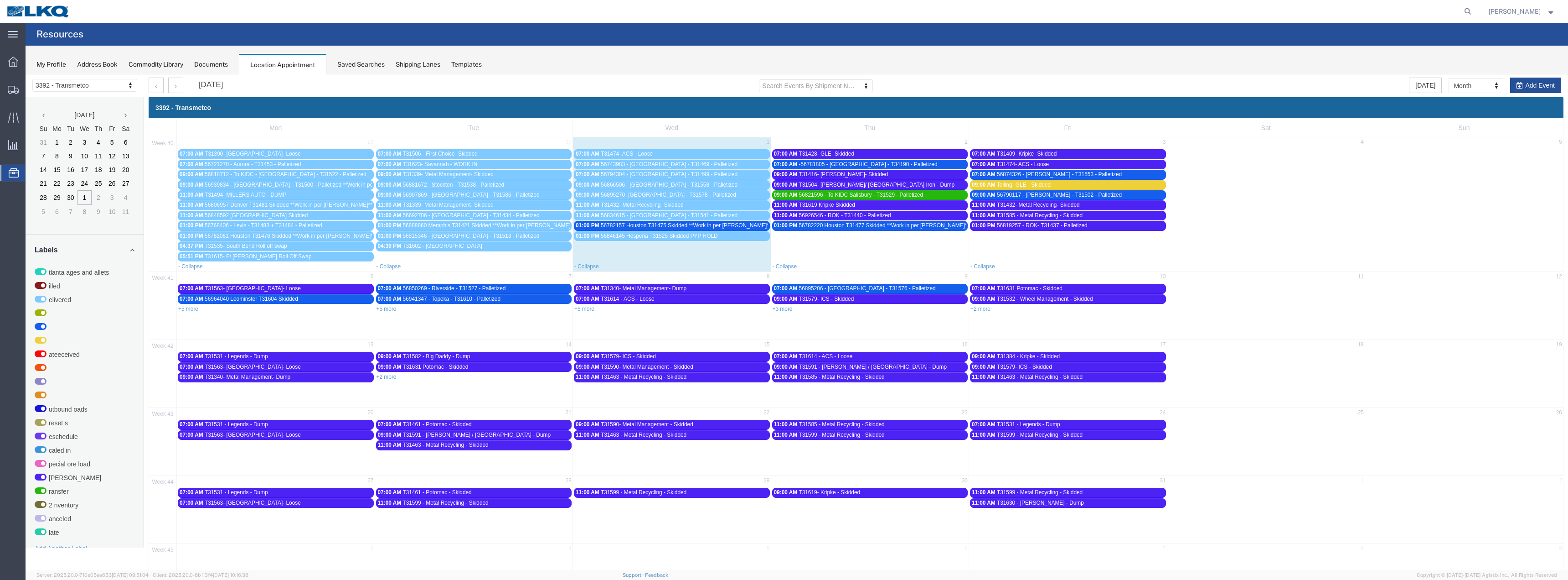
click at [625, 194] on span "56895270 -[GEOGRAPHIC_DATA] - T31578 - Palletized" at bounding box center [668, 194] width 135 height 6
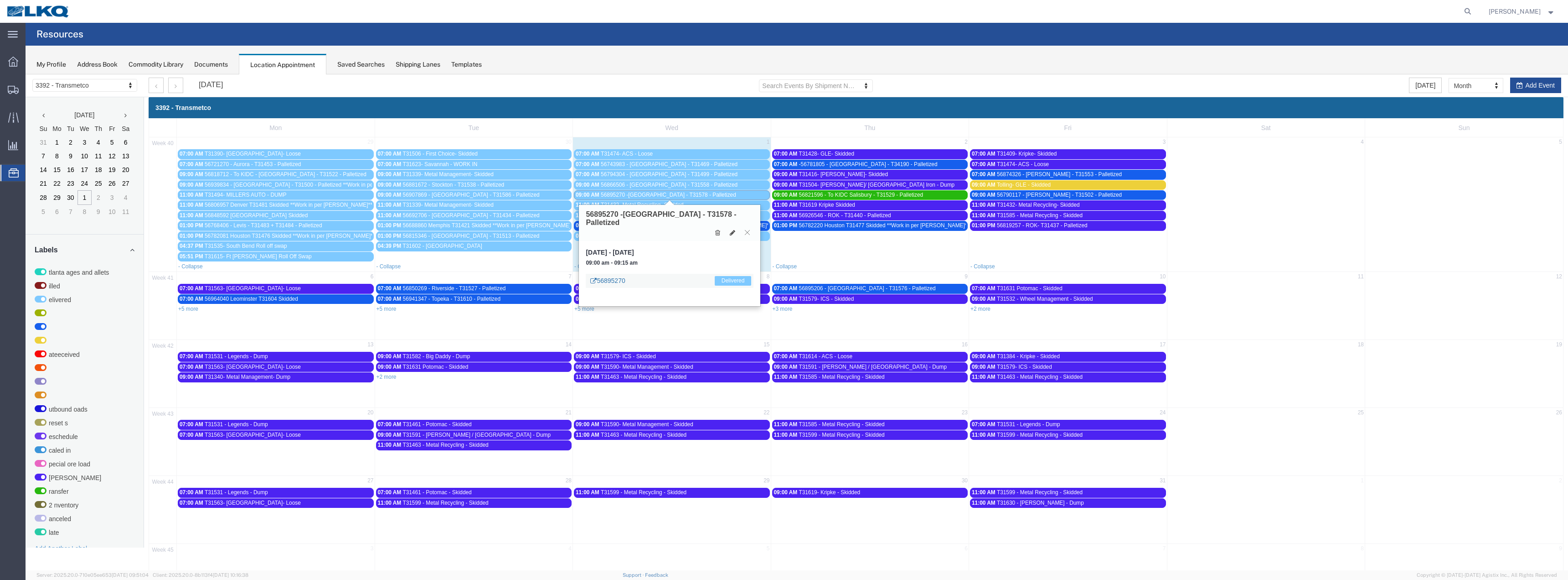
click at [612, 276] on link "56895270" at bounding box center [607, 280] width 35 height 9
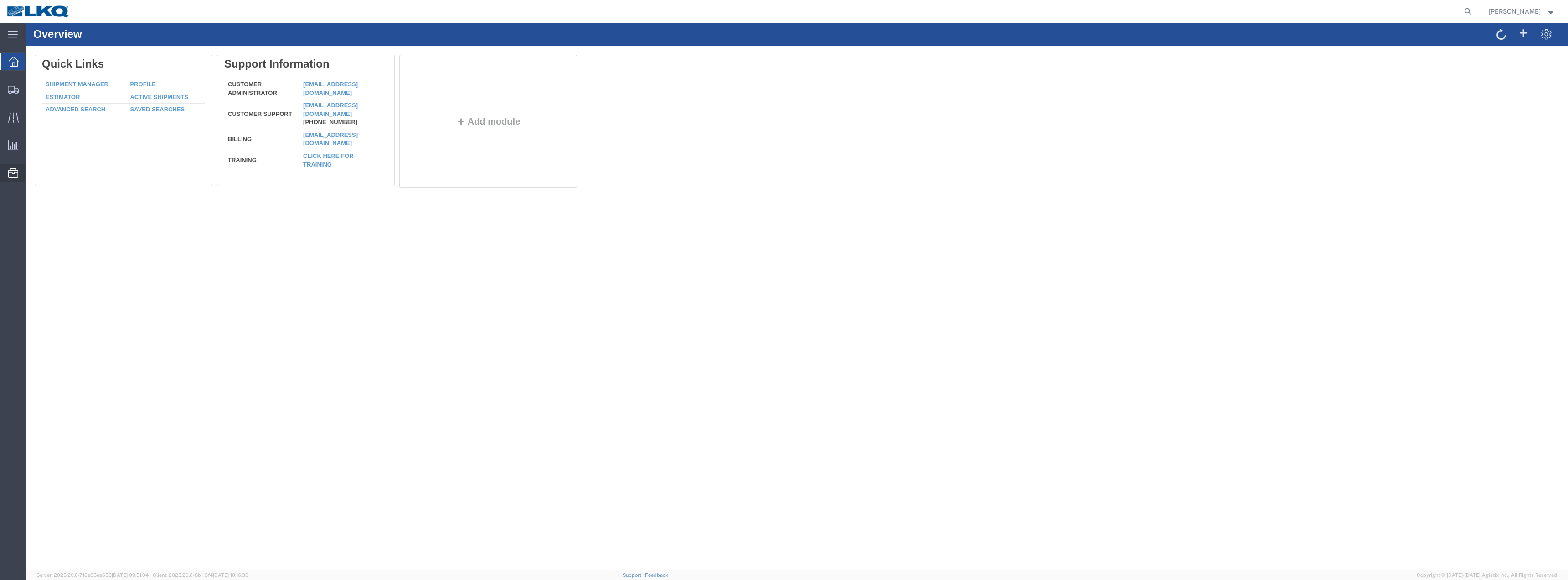
click at [0, 0] on span "Location Appointment" at bounding box center [0, 0] width 0 height 0
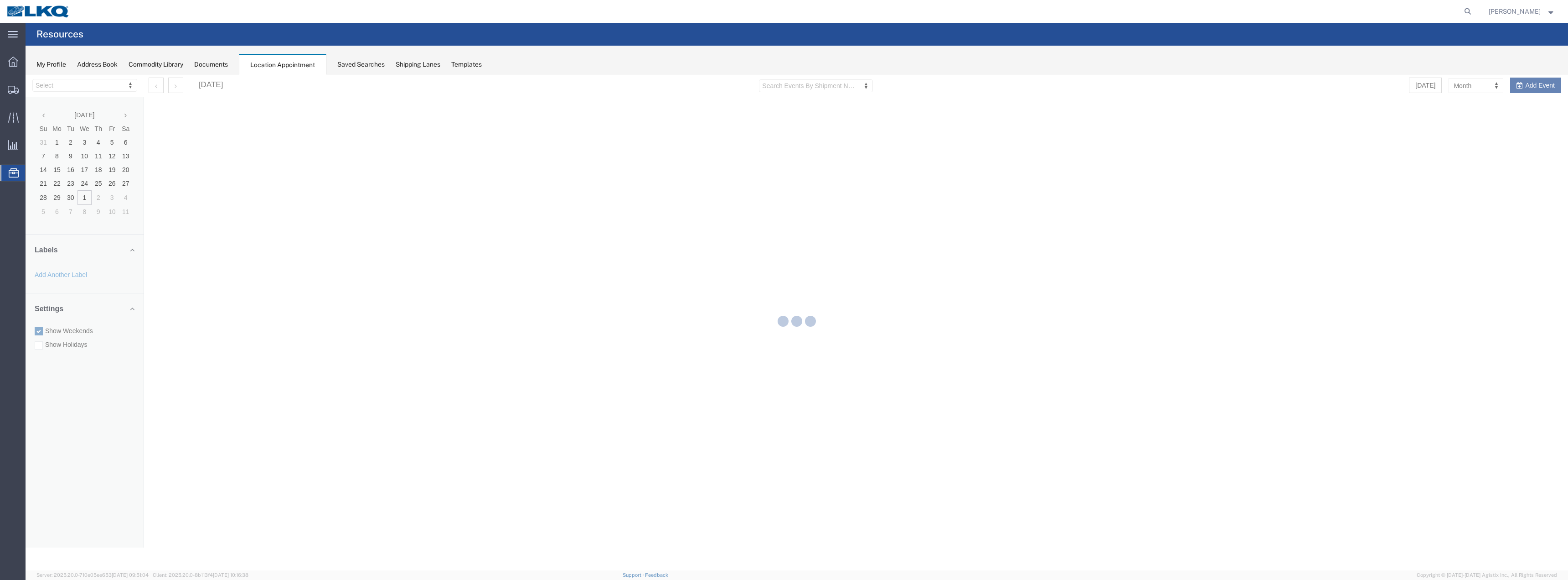
select select "28018"
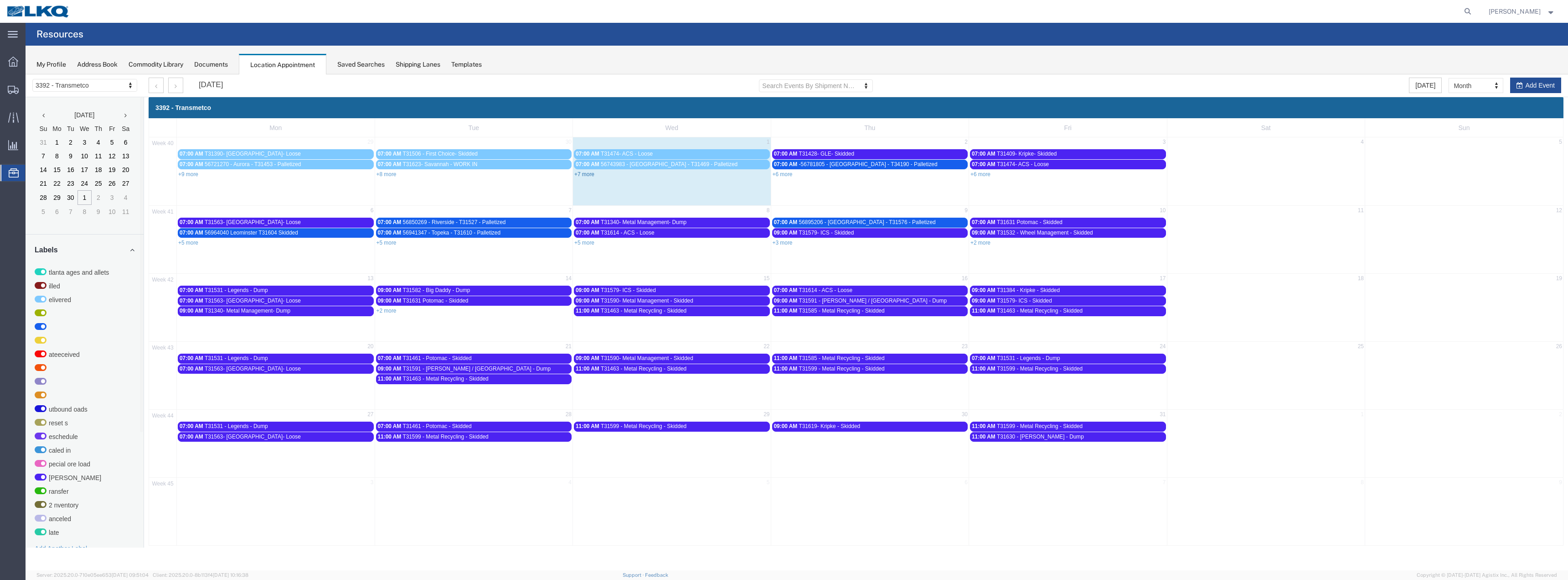
click at [587, 176] on link "+7 more" at bounding box center [584, 174] width 20 height 6
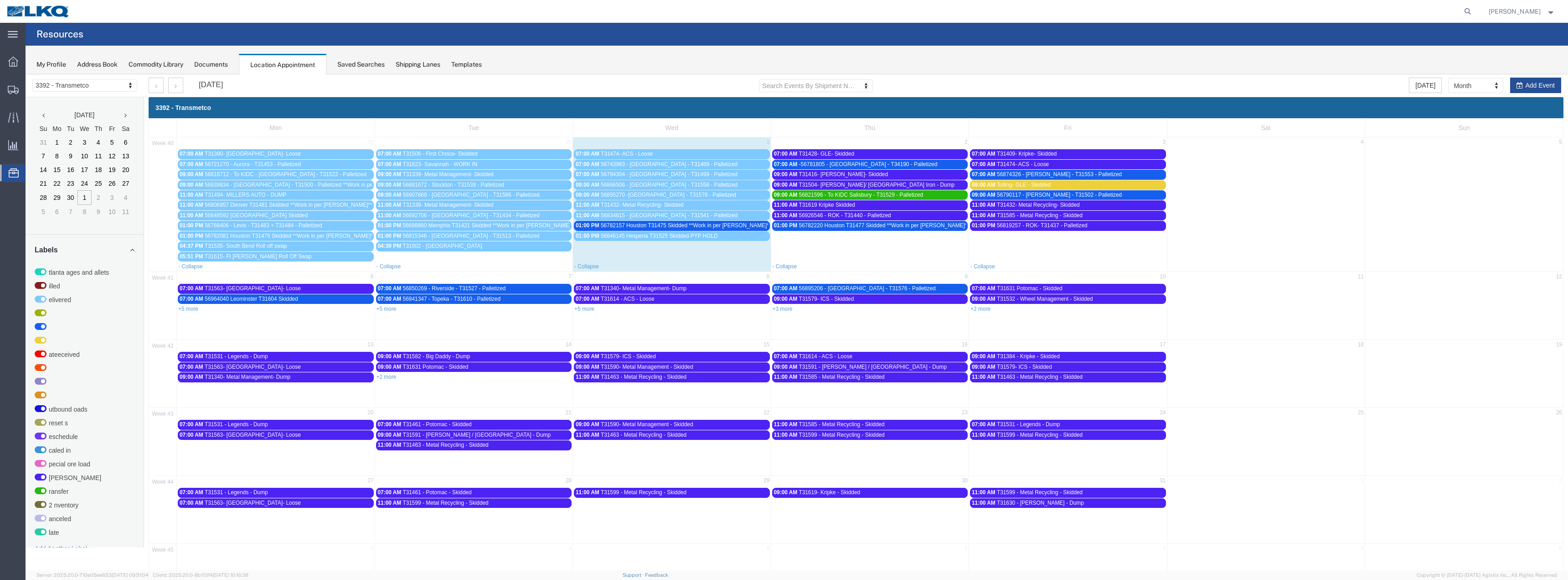
click at [640, 196] on span "56895270 -[GEOGRAPHIC_DATA] - T31578 - Palletized" at bounding box center [668, 194] width 135 height 6
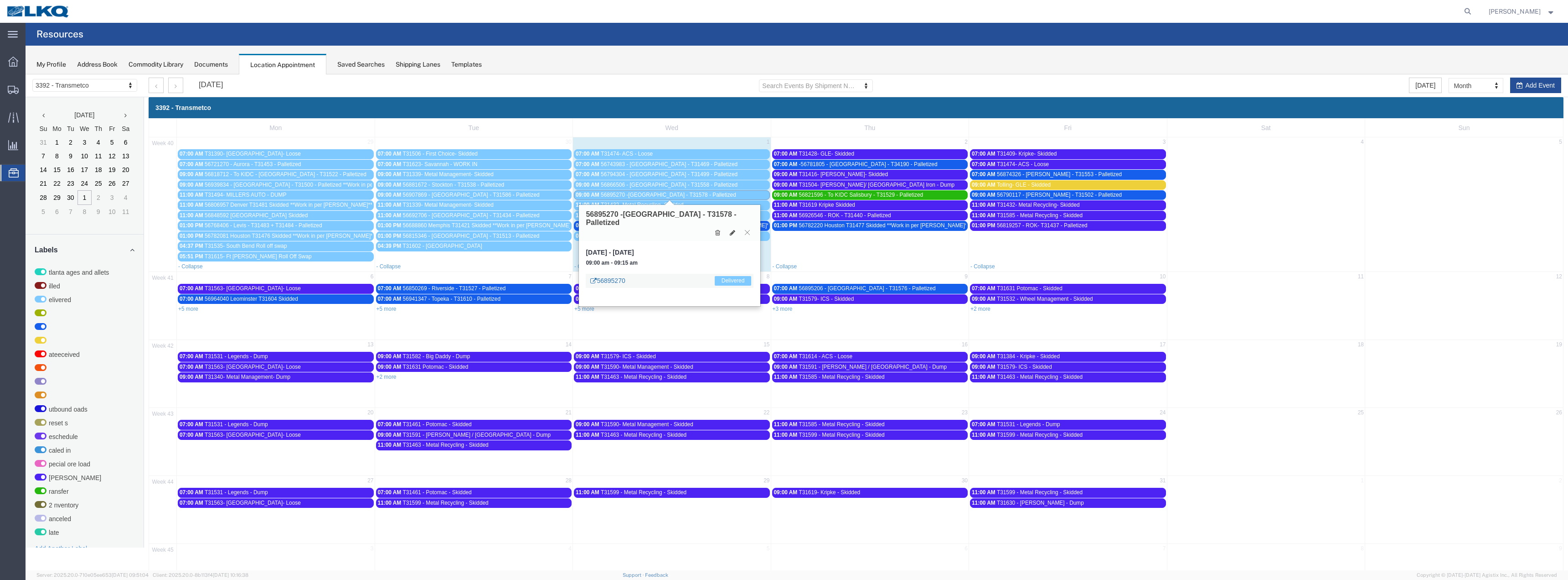
click at [602, 276] on link "56895270" at bounding box center [607, 280] width 35 height 9
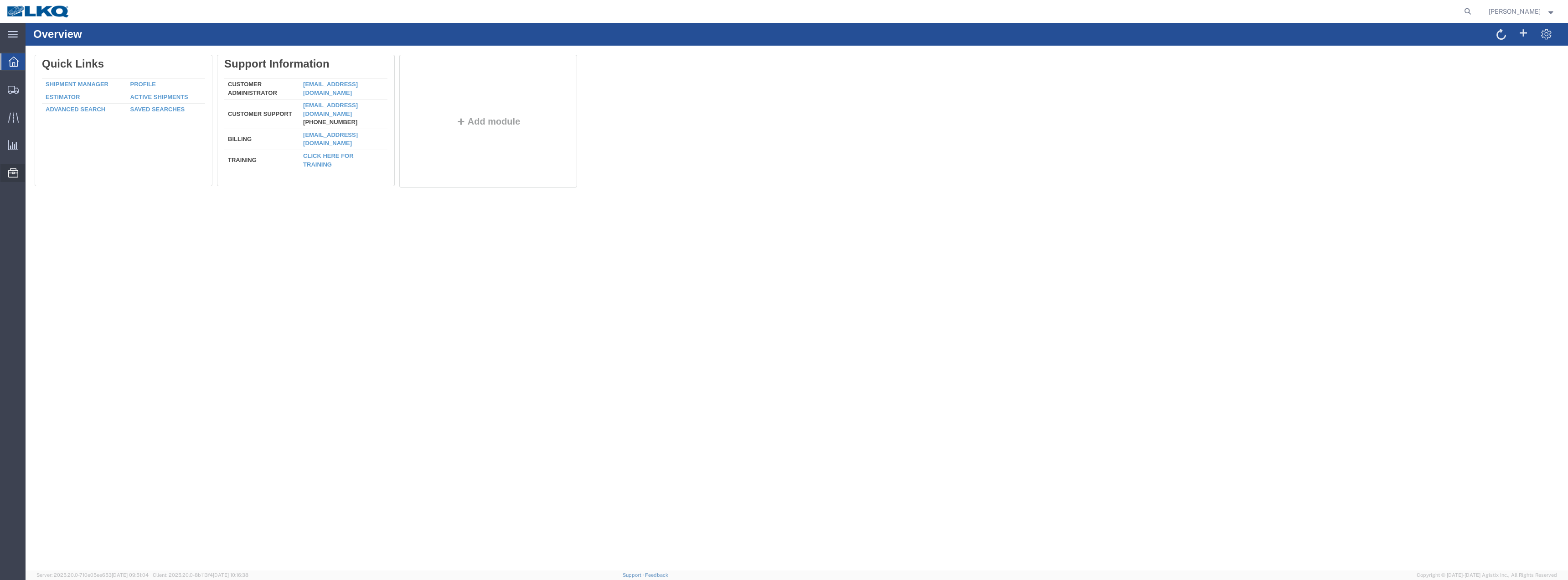
drag, startPoint x: 56, startPoint y: 233, endPoint x: 61, endPoint y: 236, distance: 5.8
click at [0, 0] on span "Location Appointment" at bounding box center [0, 0] width 0 height 0
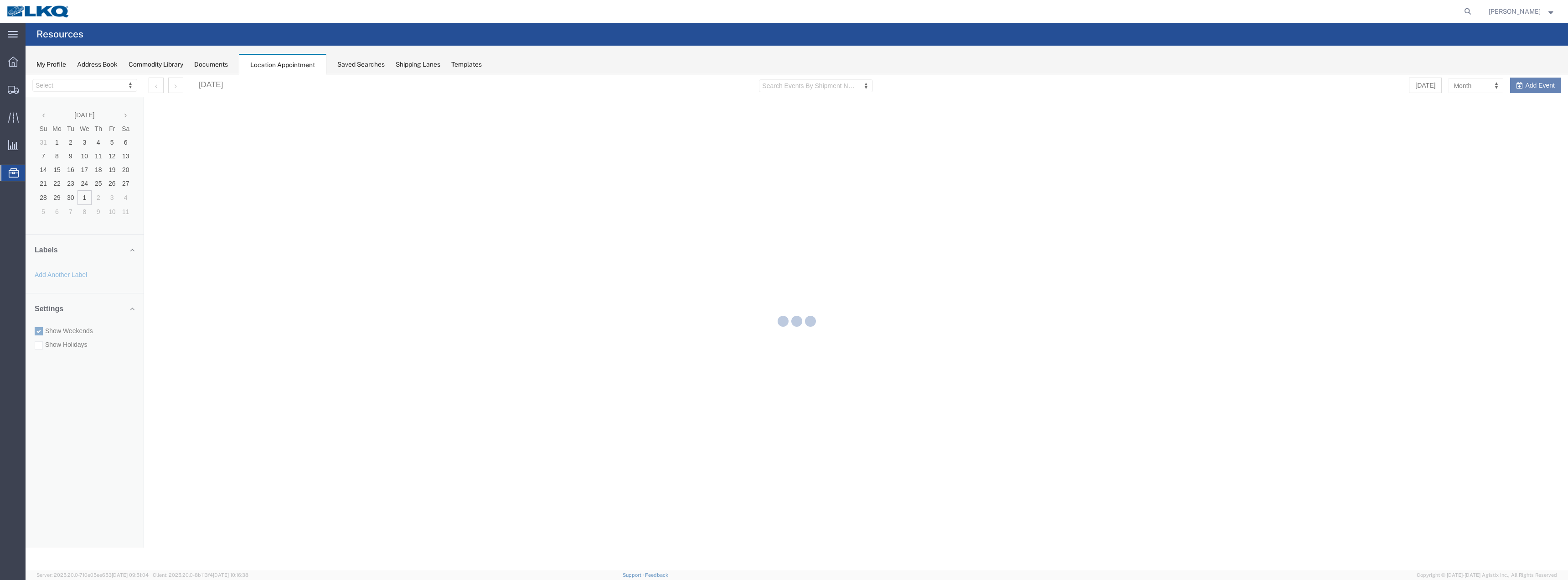
select select "28018"
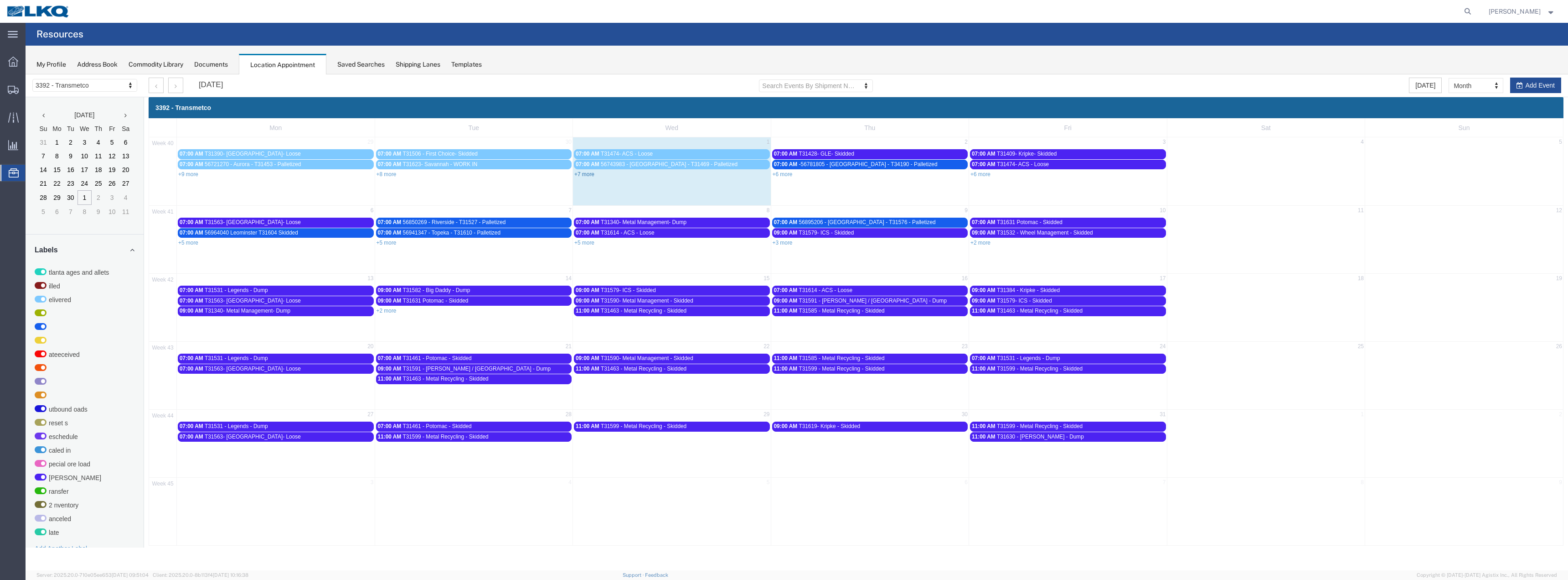
click at [585, 175] on link "+7 more" at bounding box center [584, 174] width 20 height 6
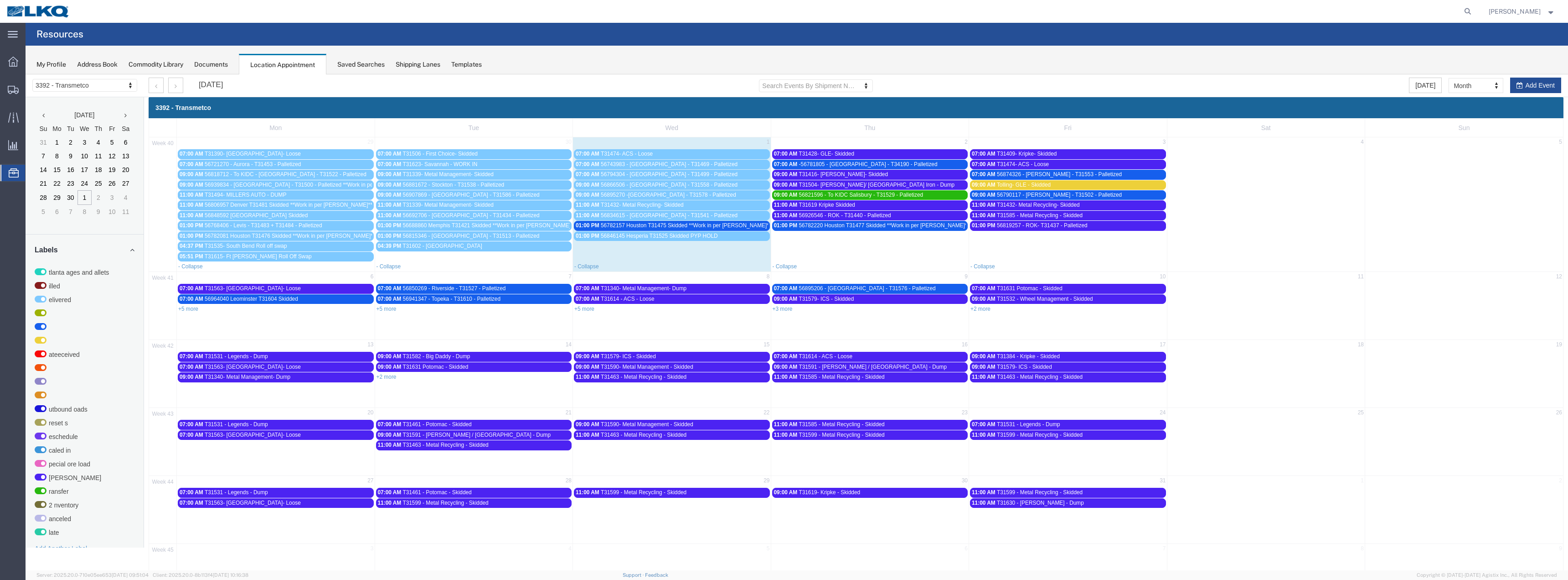
click at [635, 216] on span "56834615 - [GEOGRAPHIC_DATA] - T31541 - Palletized" at bounding box center [669, 215] width 137 height 6
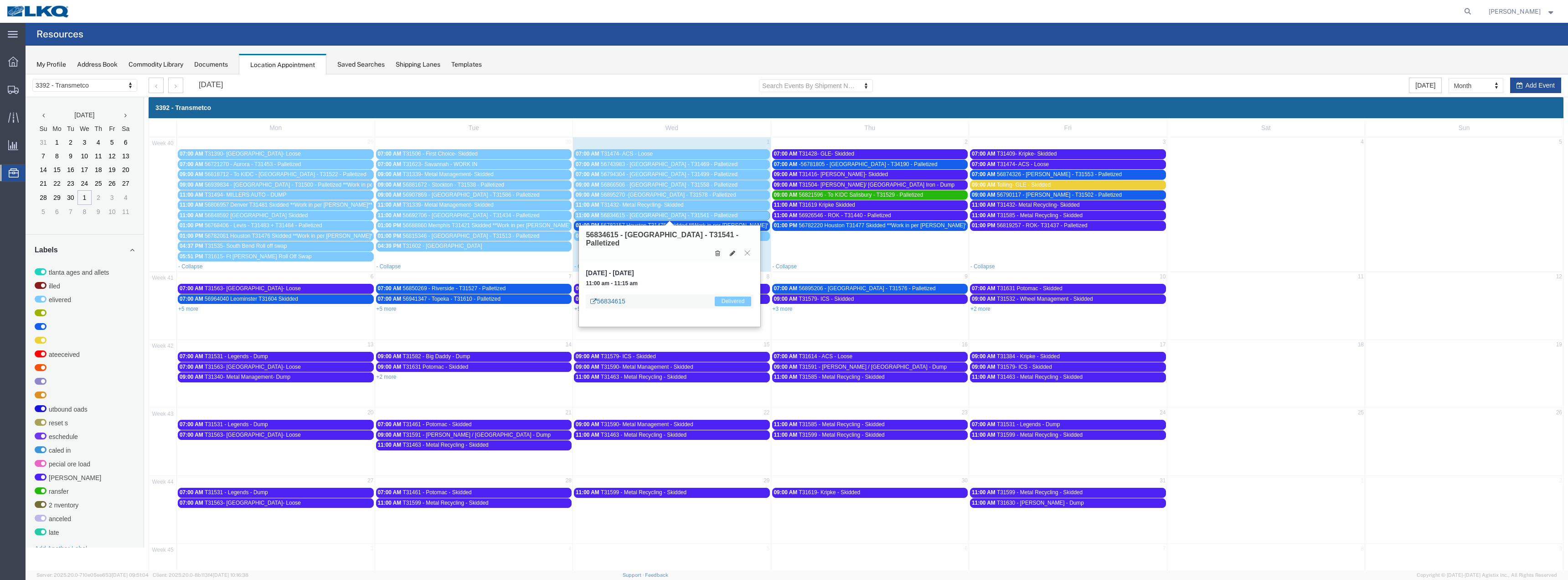
click at [621, 297] on link "56834615" at bounding box center [607, 301] width 35 height 9
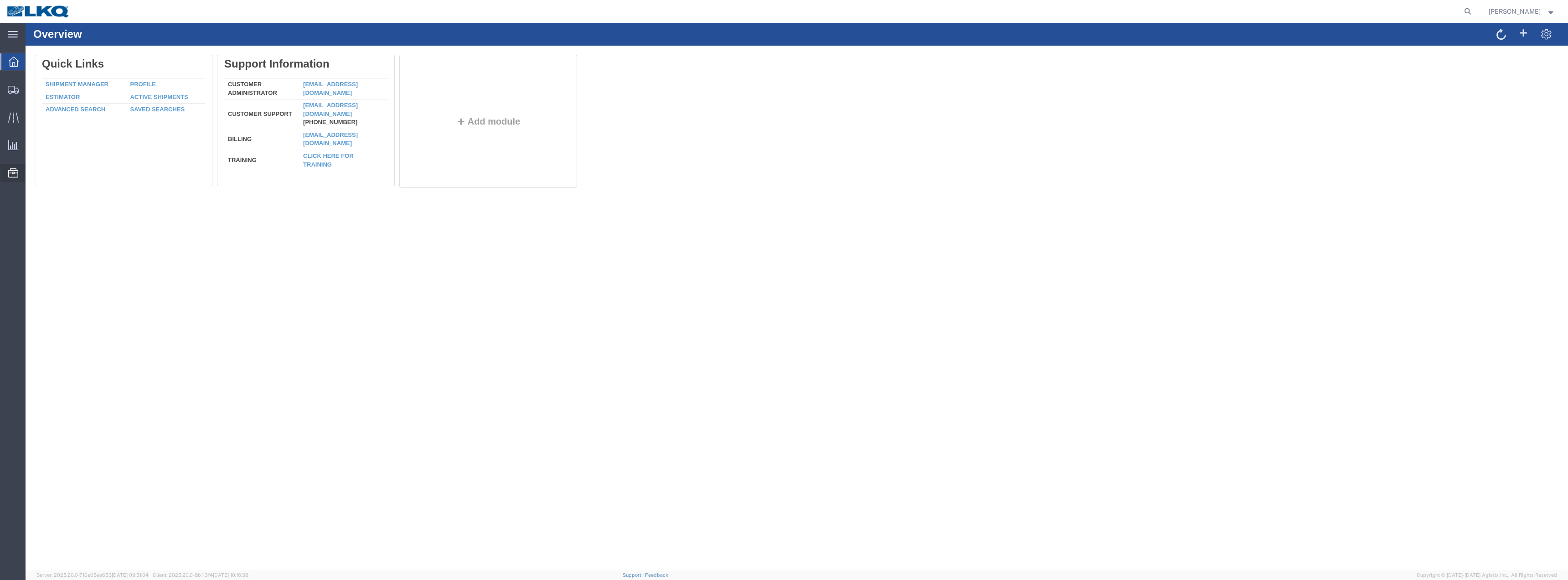
click at [0, 0] on span "Location Appointment" at bounding box center [0, 0] width 0 height 0
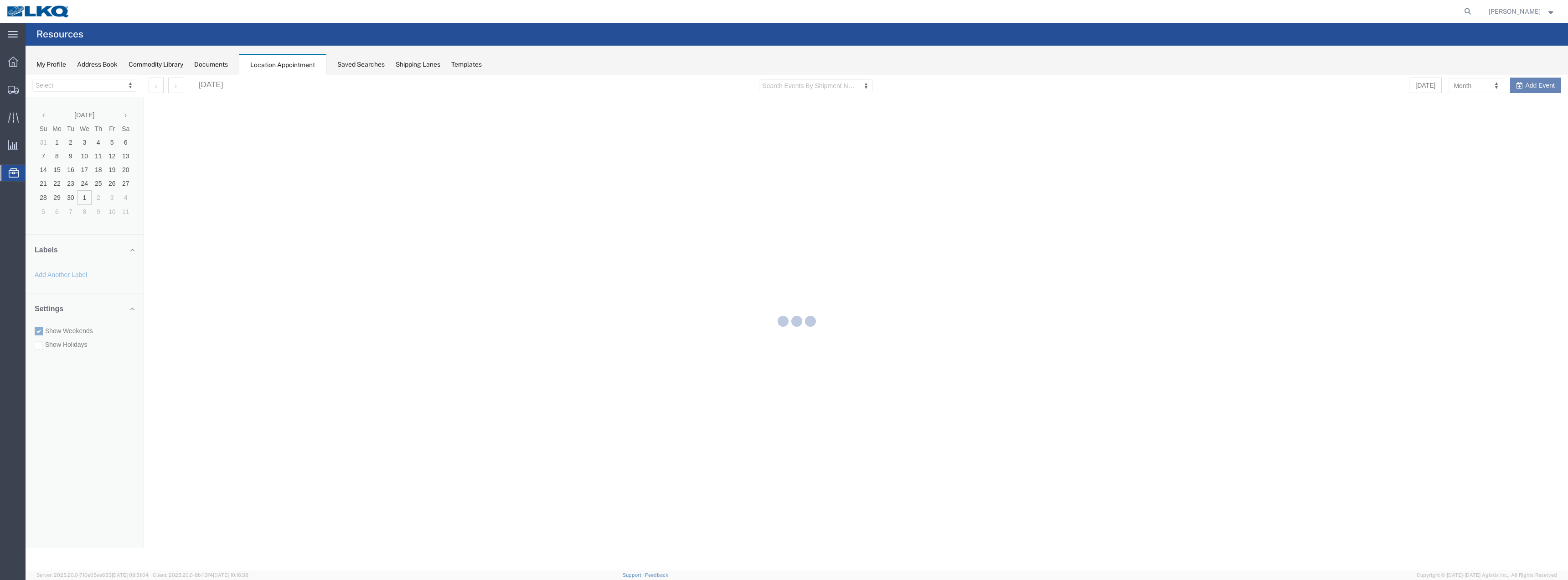
select select "28018"
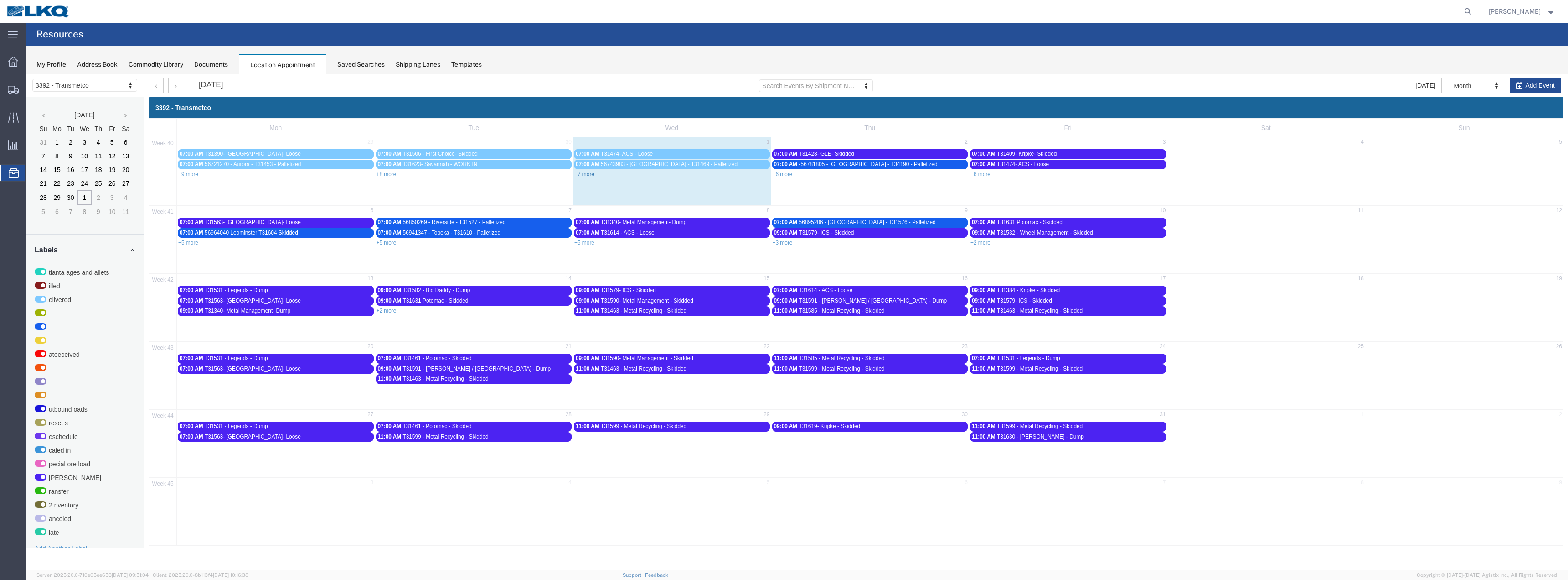
click at [580, 176] on link "+7 more" at bounding box center [584, 174] width 20 height 6
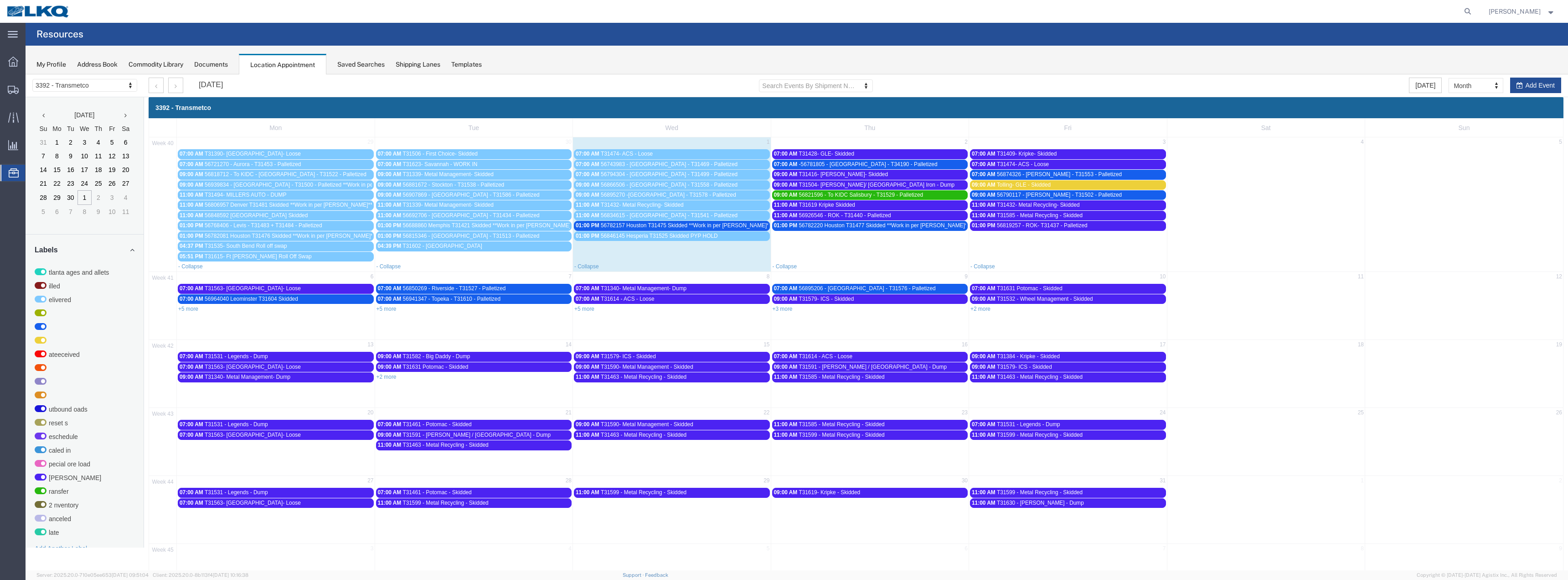
click at [630, 225] on span "56782157 Houston T31475 Skidded **Work in per [PERSON_NAME]**" at bounding box center [686, 225] width 171 height 6
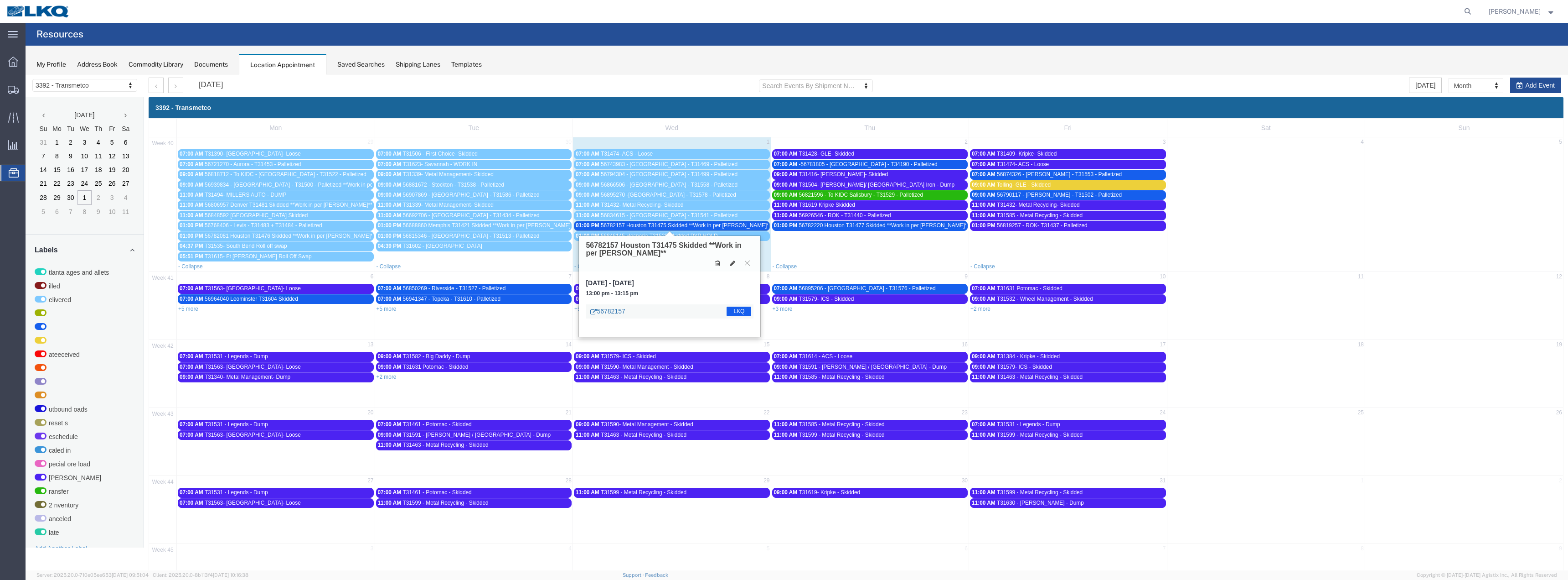
click at [616, 311] on link "56782157" at bounding box center [607, 310] width 35 height 9
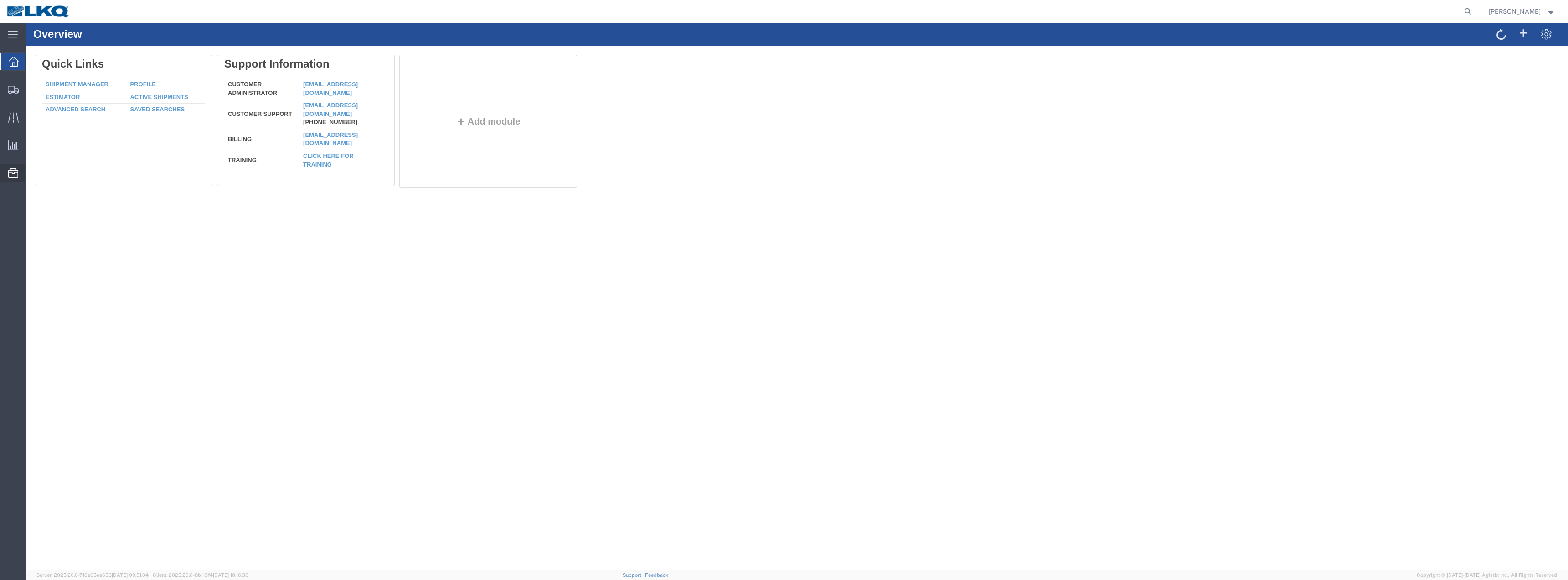
drag, startPoint x: 65, startPoint y: 231, endPoint x: 69, endPoint y: 231, distance: 4.0
click at [0, 0] on span "Location Appointment" at bounding box center [0, 0] width 0 height 0
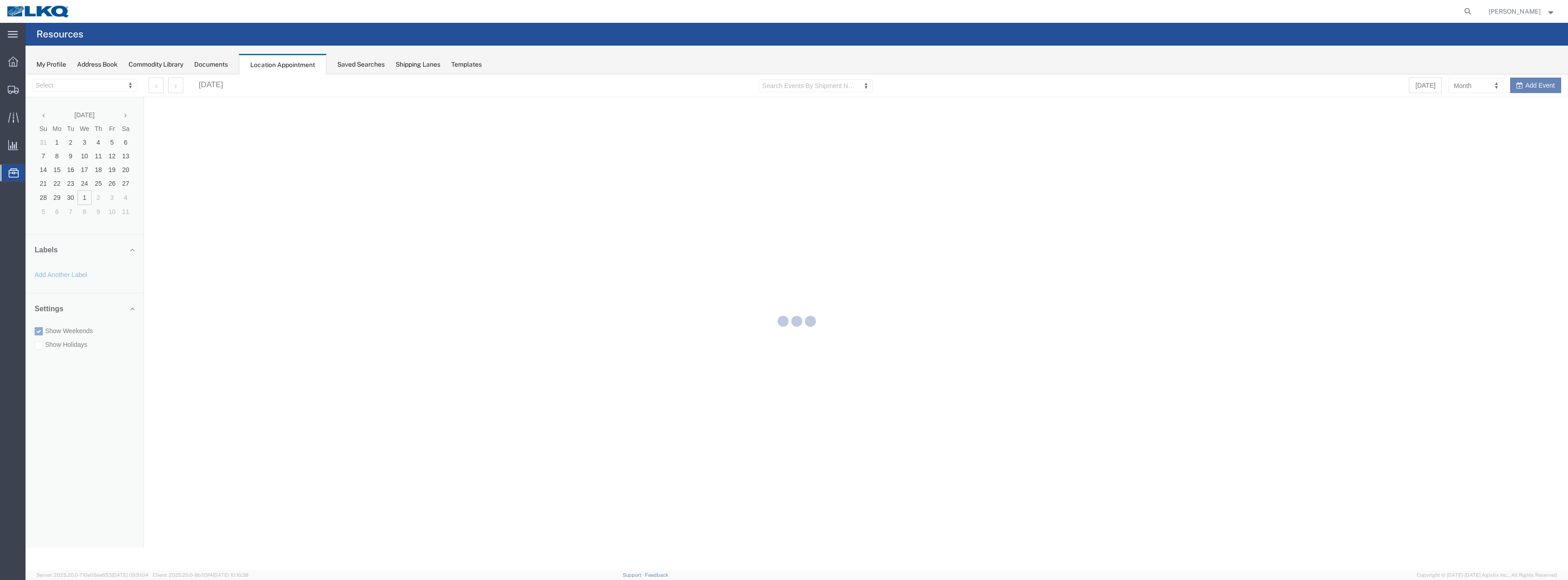
select select "28018"
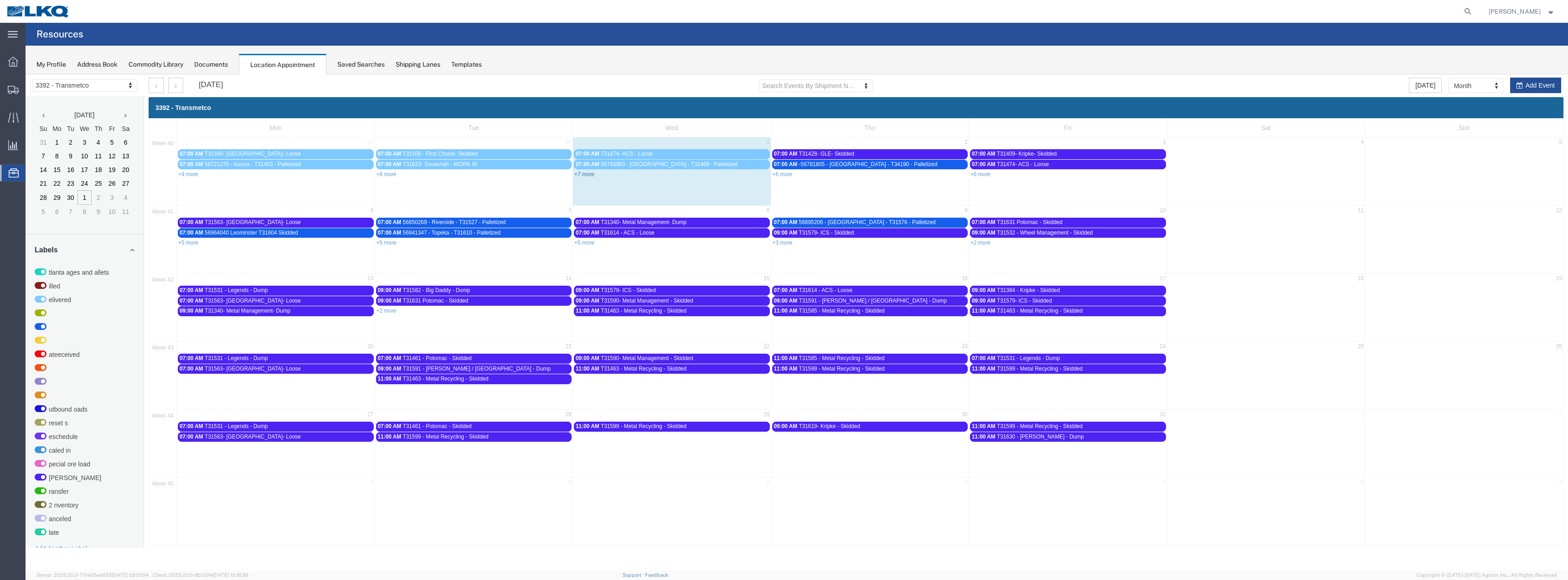
click at [588, 174] on link "+7 more" at bounding box center [584, 174] width 20 height 6
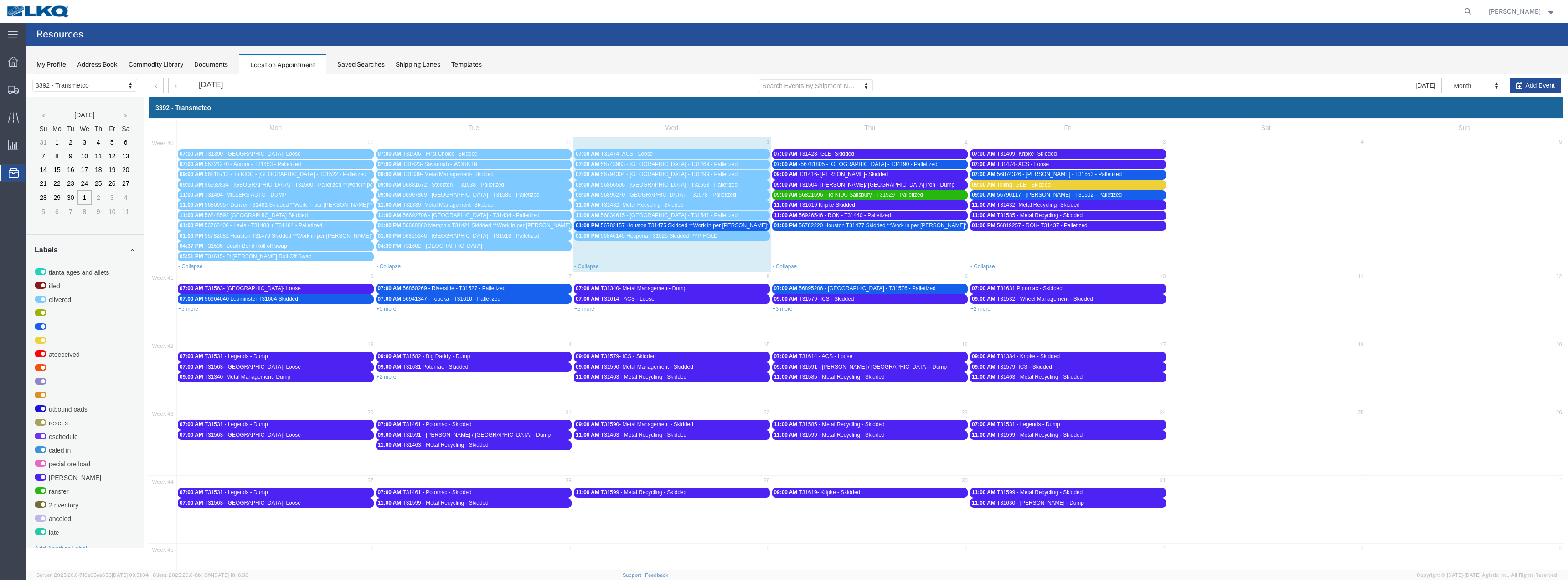
click at [649, 235] on span "56846145 Hesperia T31525 Skidded PYP HOLD" at bounding box center [659, 235] width 117 height 6
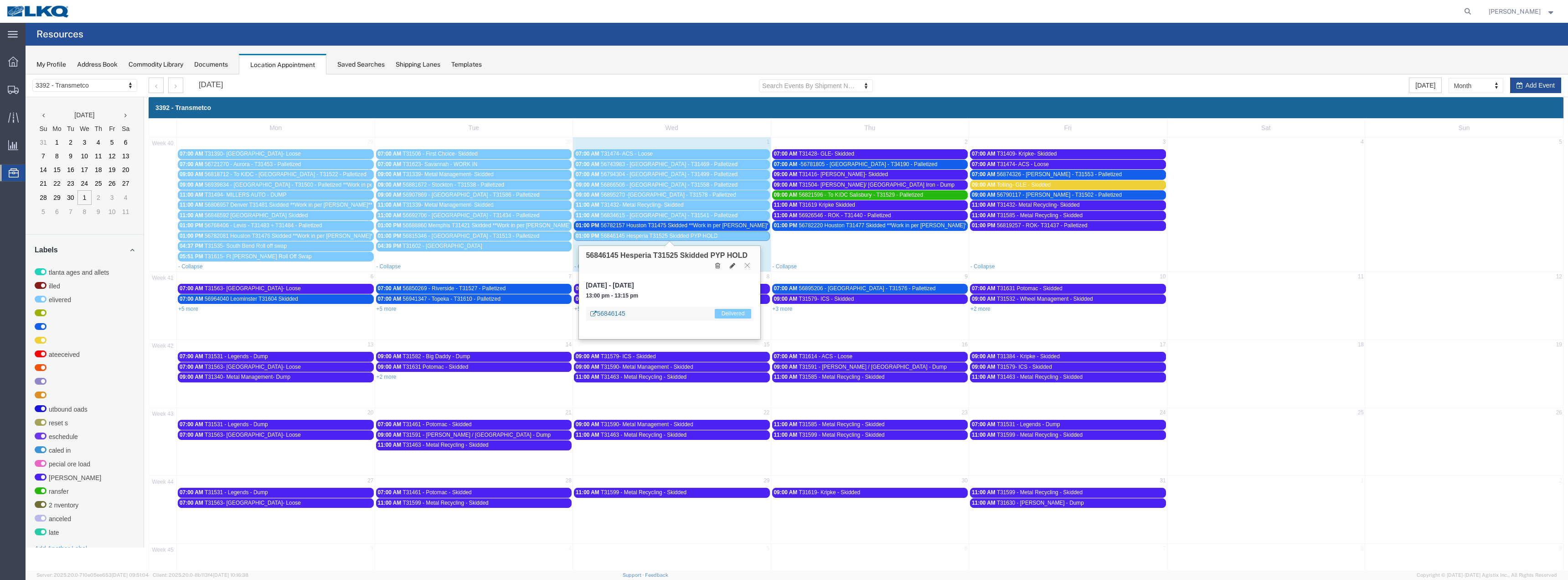
click at [618, 313] on link "56846145" at bounding box center [607, 313] width 35 height 9
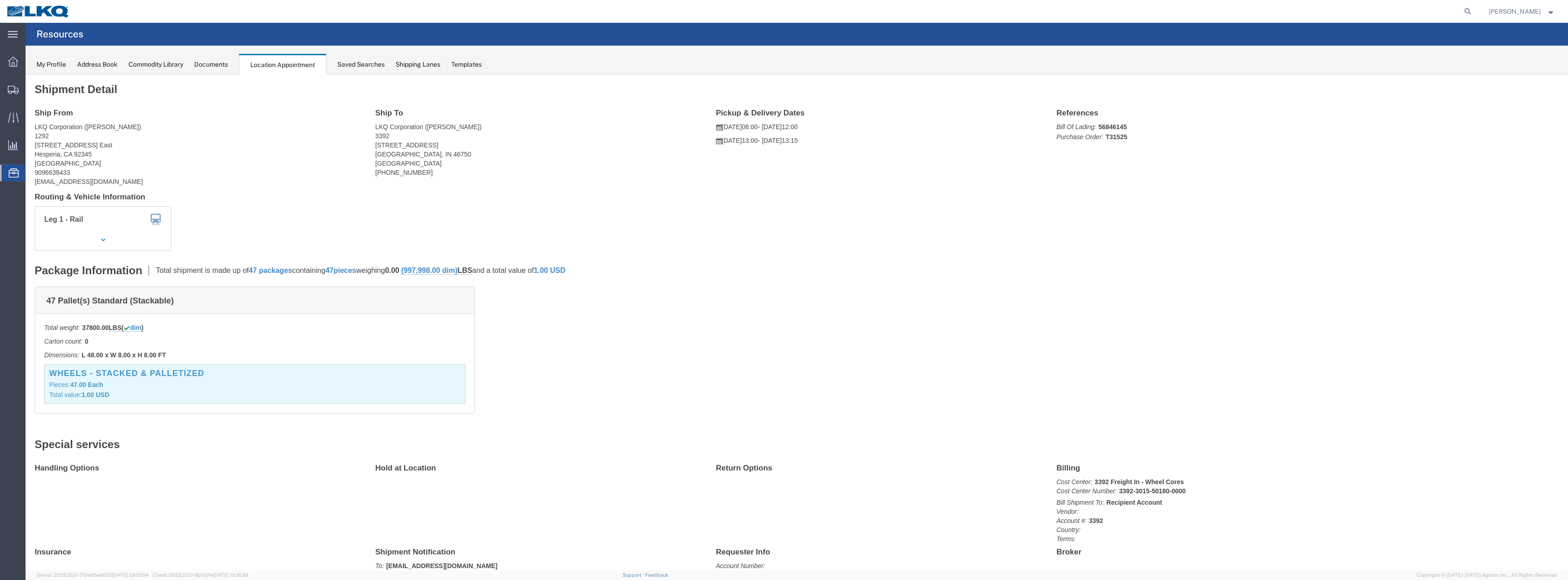
click at [0, 0] on span "Location Appointment" at bounding box center [0, 0] width 0 height 0
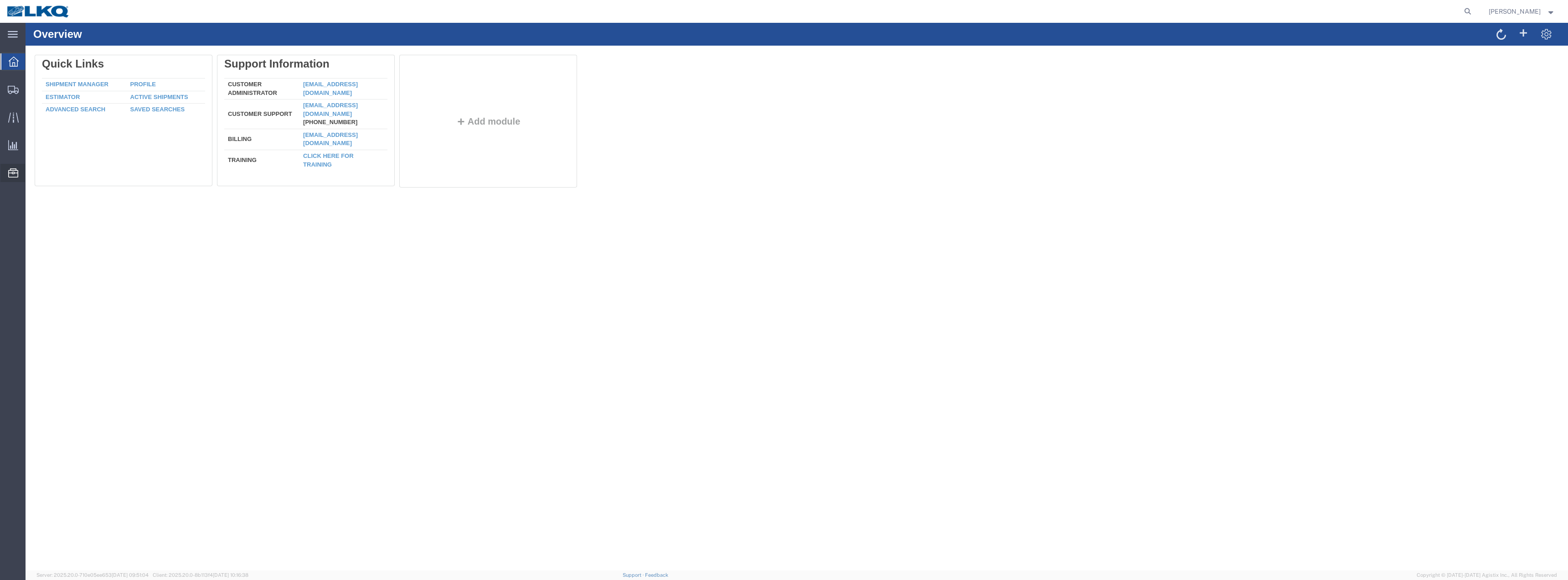
click at [0, 0] on span "Location Appointment" at bounding box center [0, 0] width 0 height 0
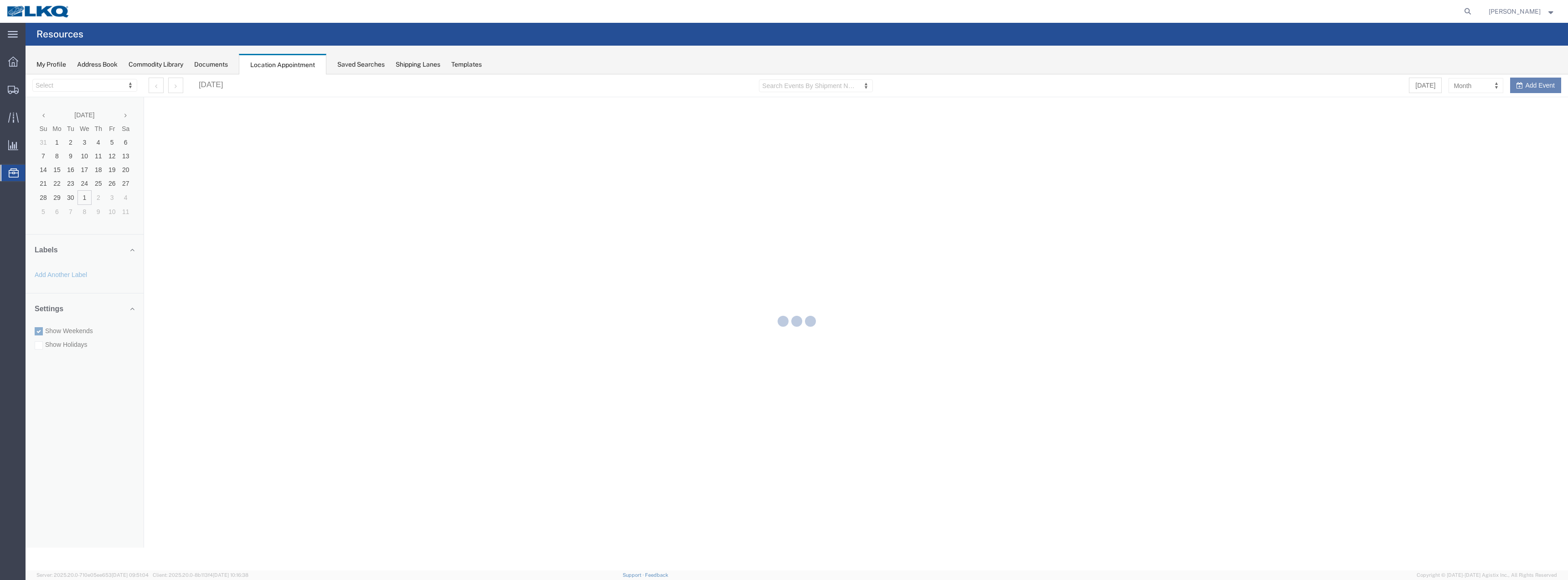
select select "28018"
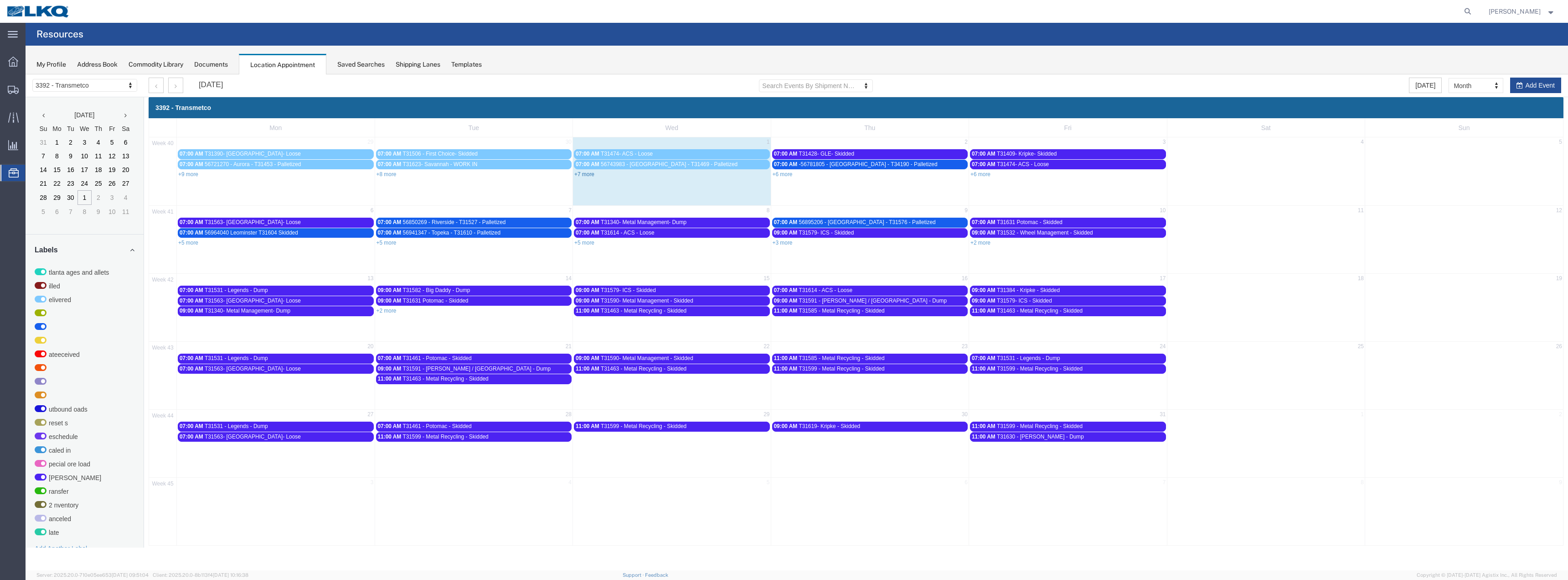
click at [587, 174] on link "+7 more" at bounding box center [584, 174] width 20 height 6
